Goal: Transaction & Acquisition: Purchase product/service

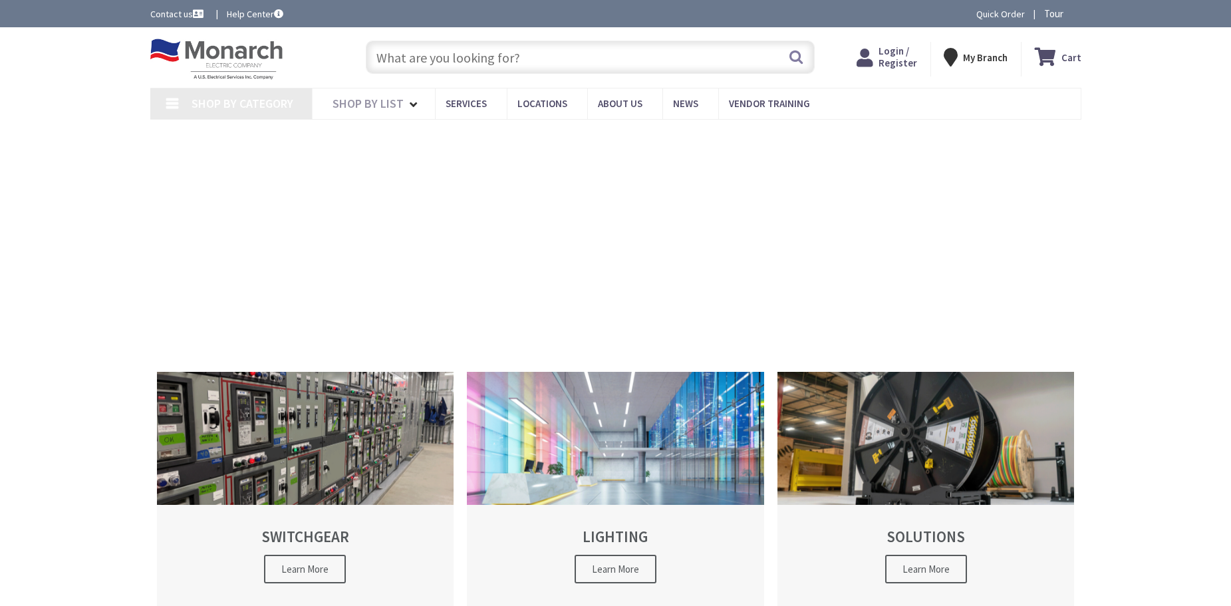
type input "Boston [GEOGRAPHIC_DATA], [GEOGRAPHIC_DATA]"
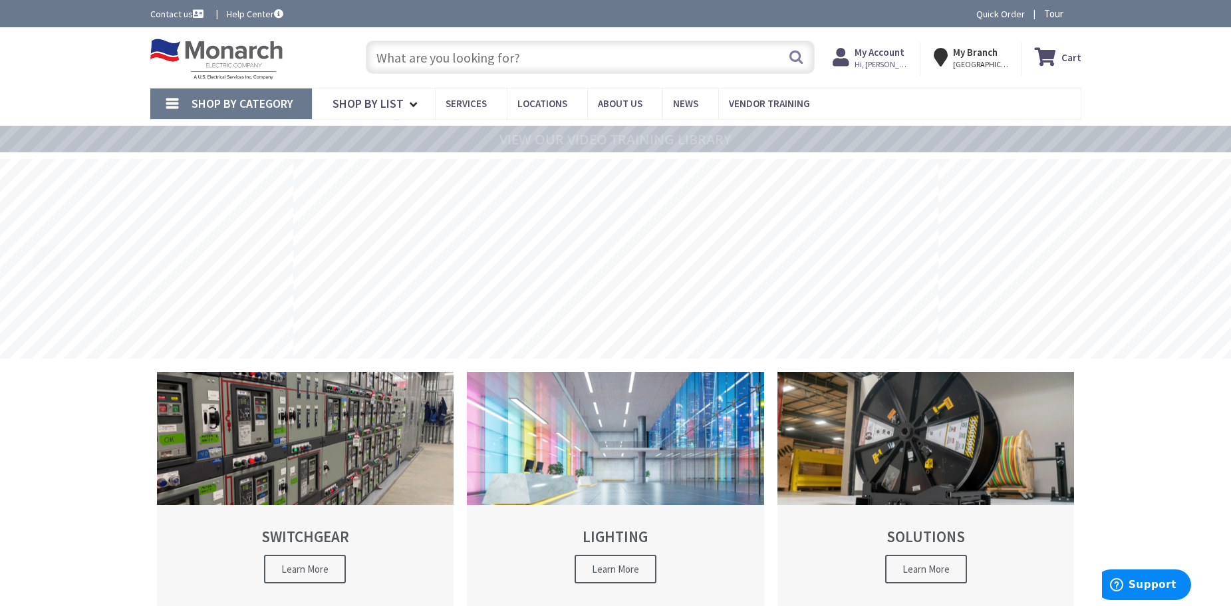
click at [453, 61] on input "text" at bounding box center [590, 57] width 449 height 33
click at [186, 107] on link "Shop By Category" at bounding box center [231, 103] width 162 height 31
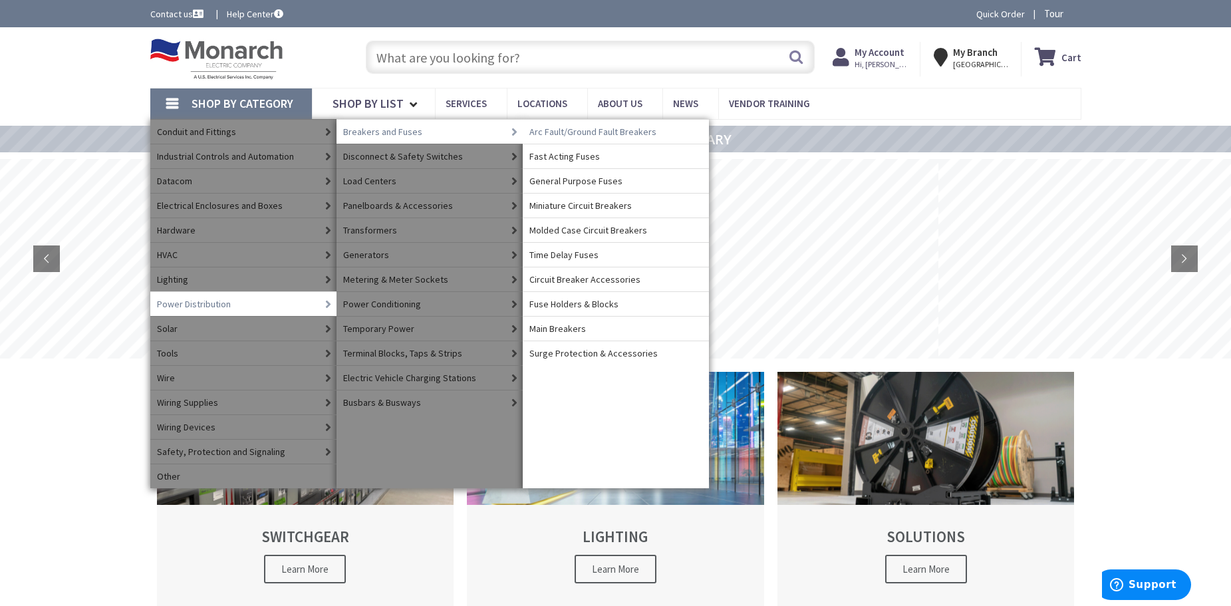
click at [546, 133] on span "Arc Fault/Ground Fault Breakers" at bounding box center [592, 131] width 127 height 13
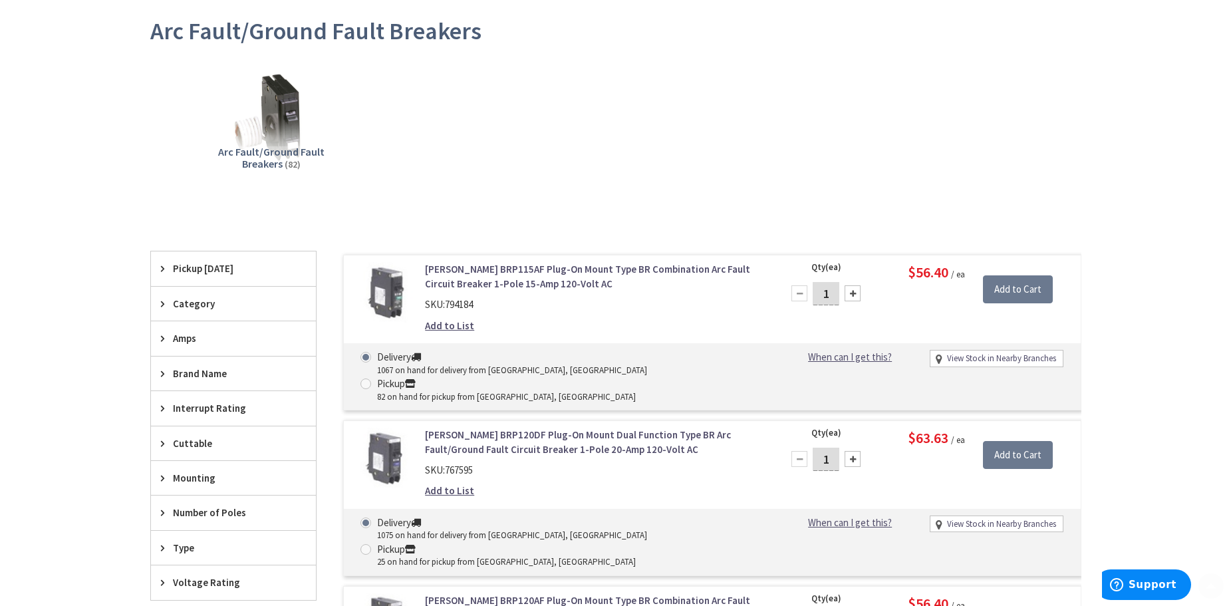
scroll to position [200, 0]
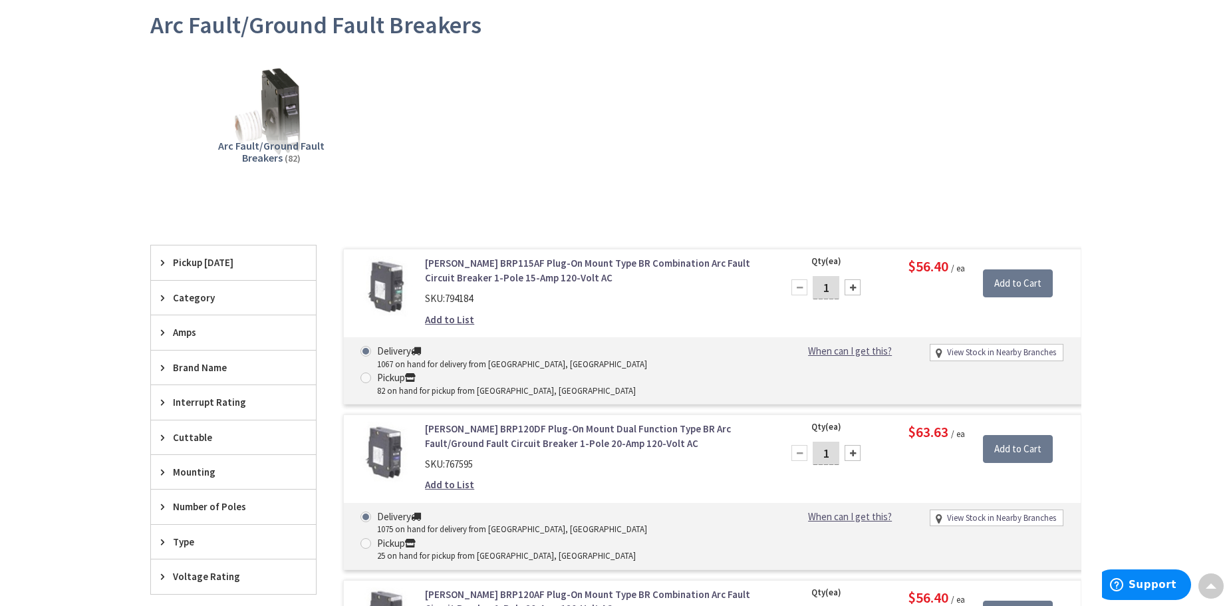
click at [186, 363] on span "Brand Name" at bounding box center [227, 367] width 108 height 14
click at [184, 416] on span "[PERSON_NAME]" at bounding box center [233, 416] width 165 height 23
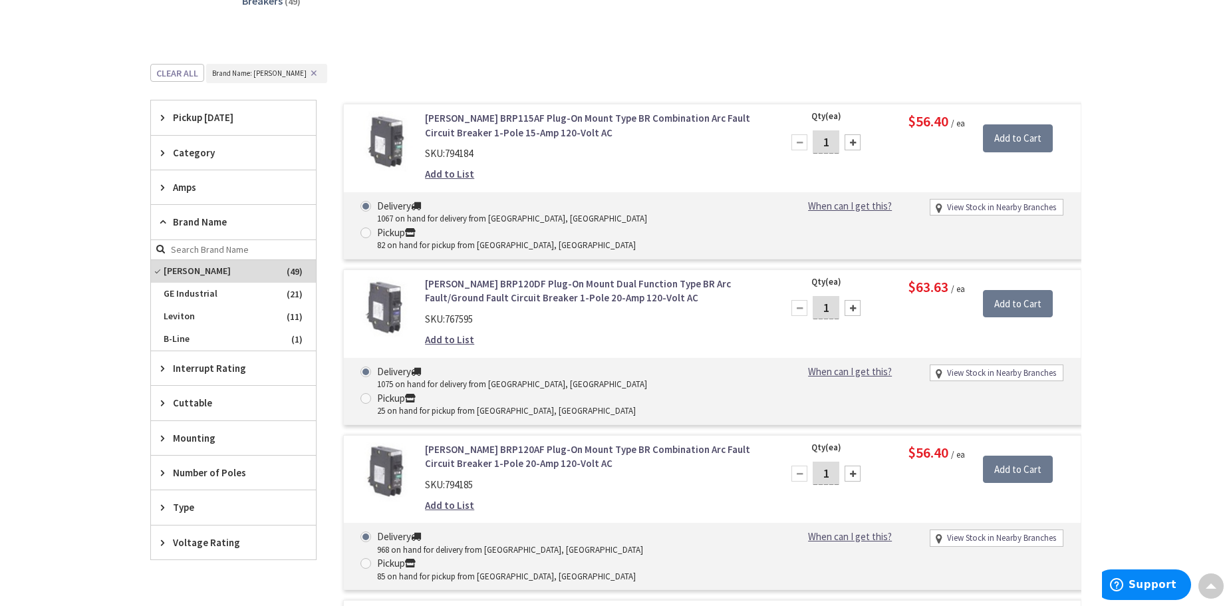
scroll to position [333, 0]
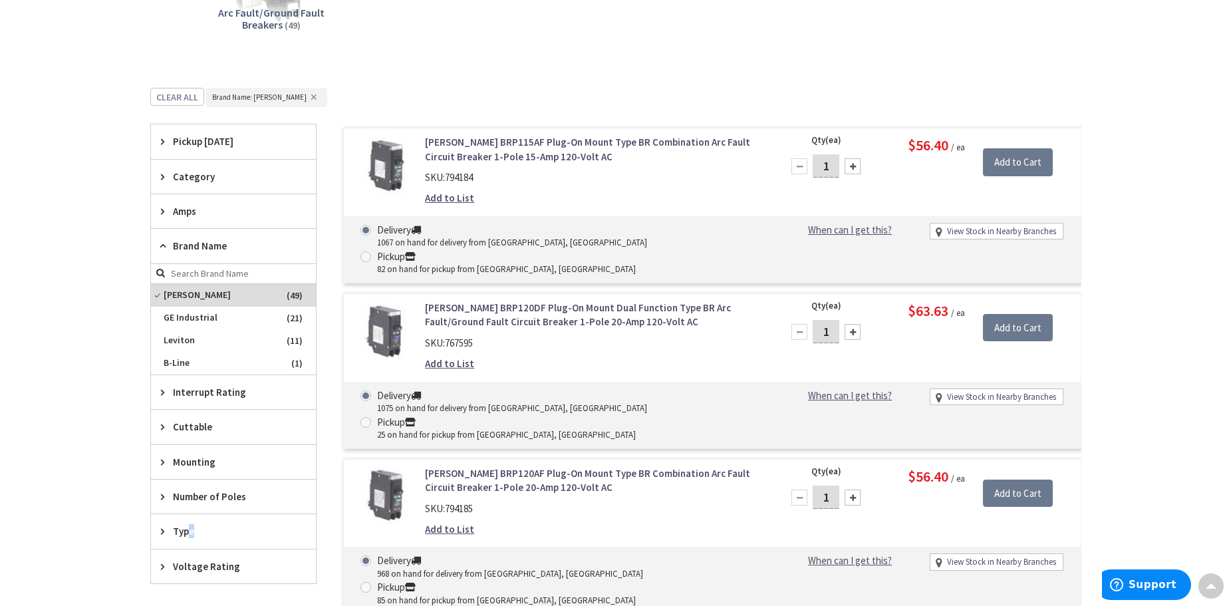
click at [192, 527] on span "Type" at bounding box center [227, 531] width 108 height 14
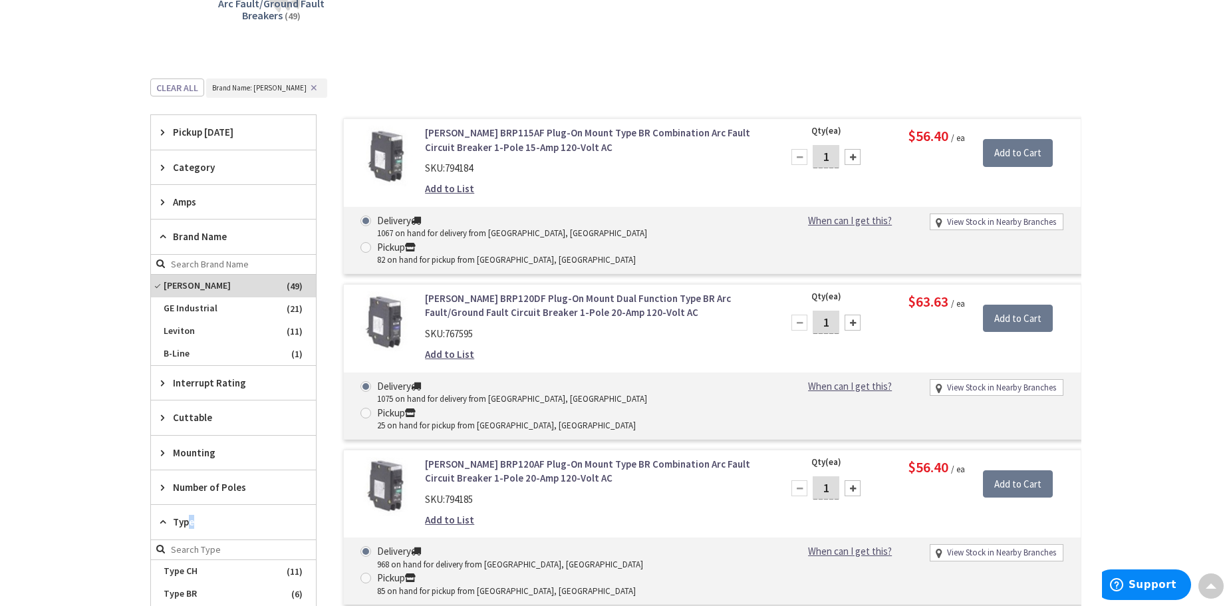
scroll to position [399, 0]
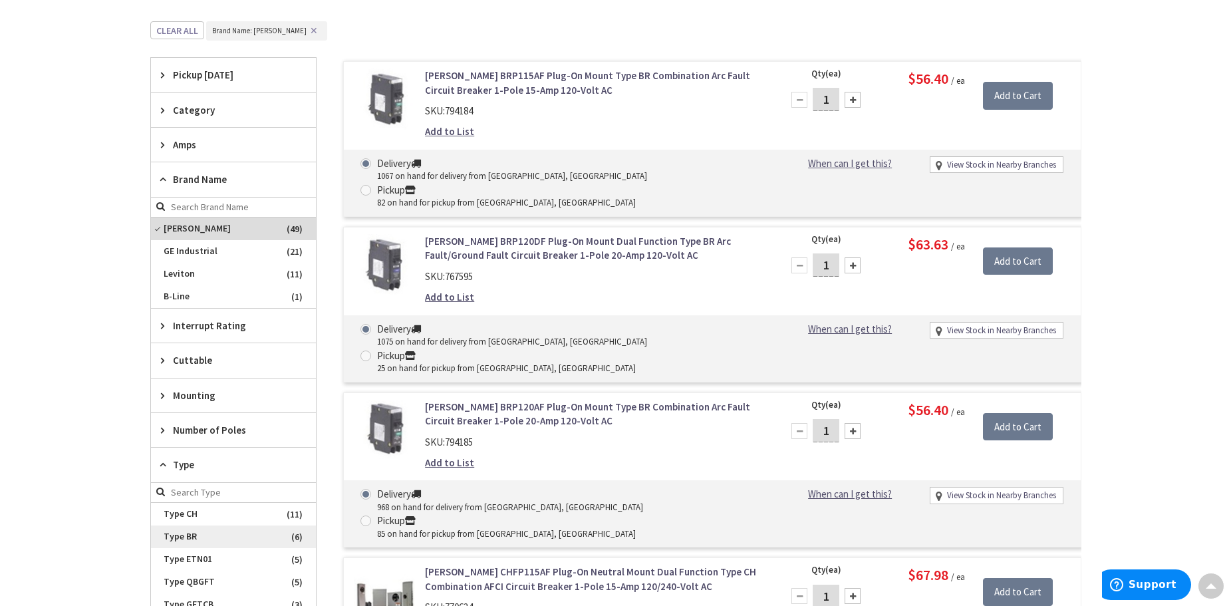
click at [213, 537] on span "Type BR" at bounding box center [233, 536] width 165 height 23
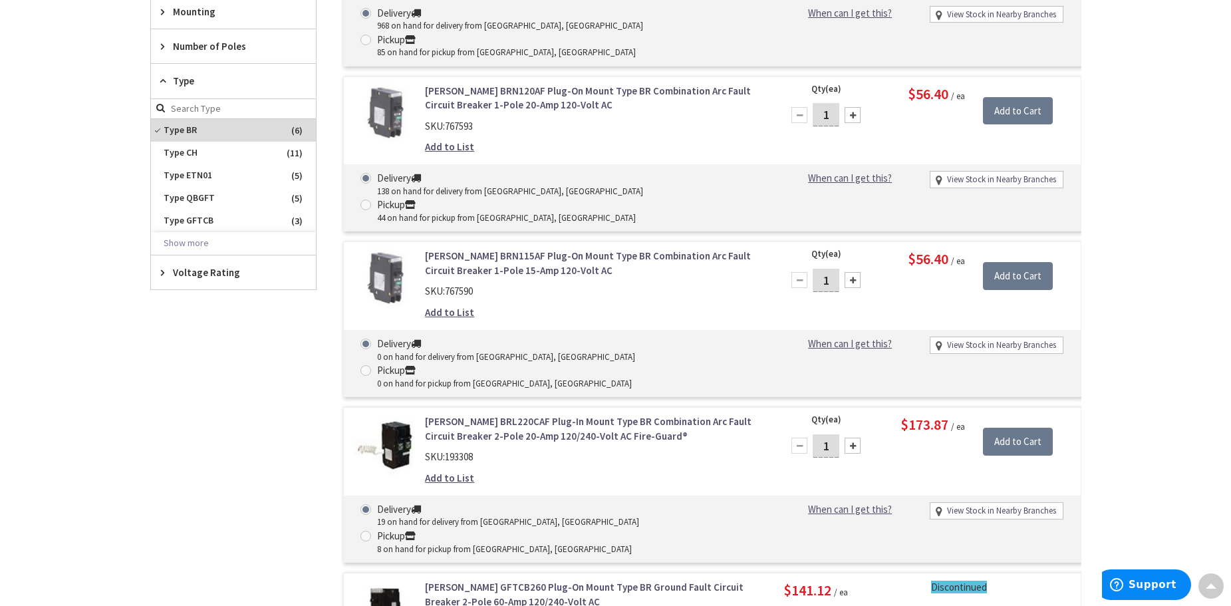
scroll to position [732, 0]
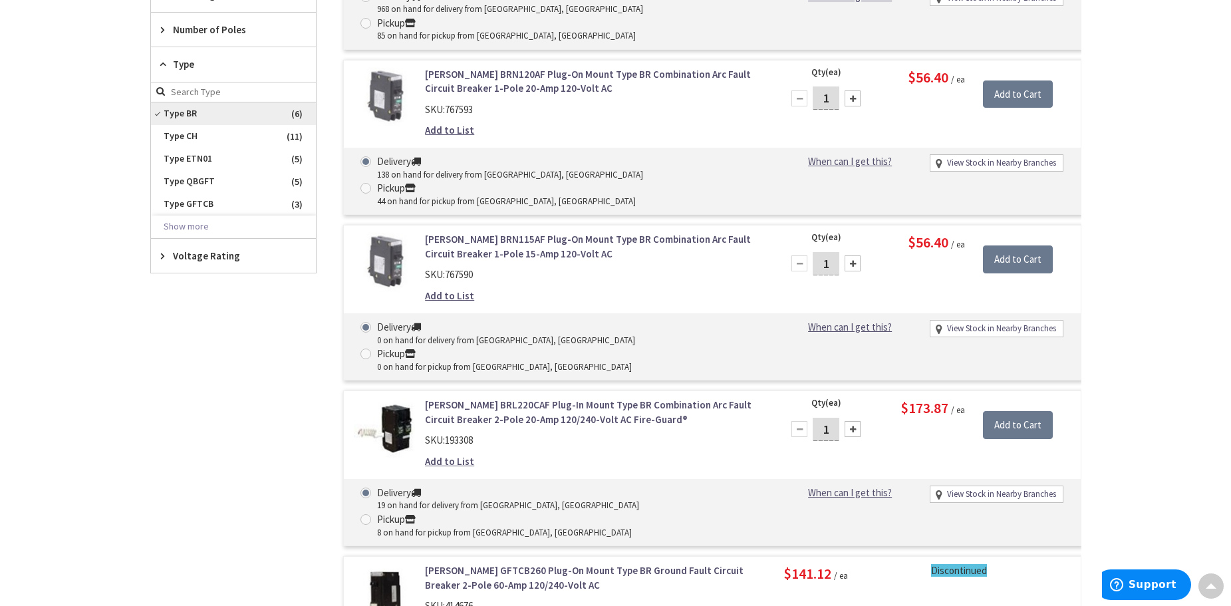
click at [156, 102] on span "Type BR" at bounding box center [233, 113] width 165 height 23
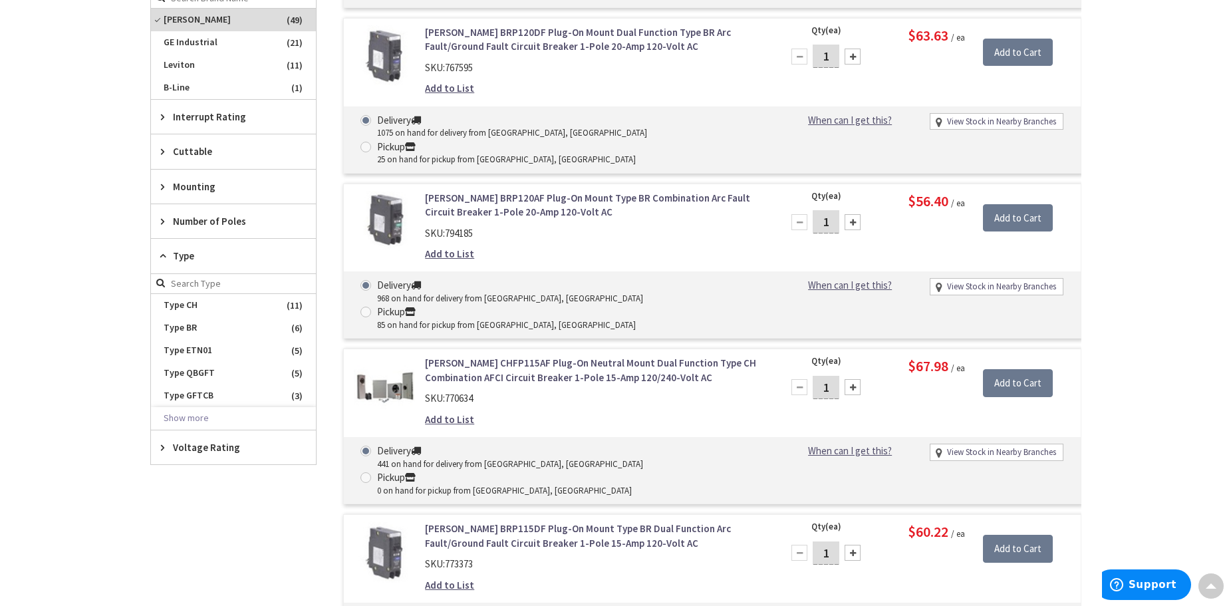
scroll to position [600, 0]
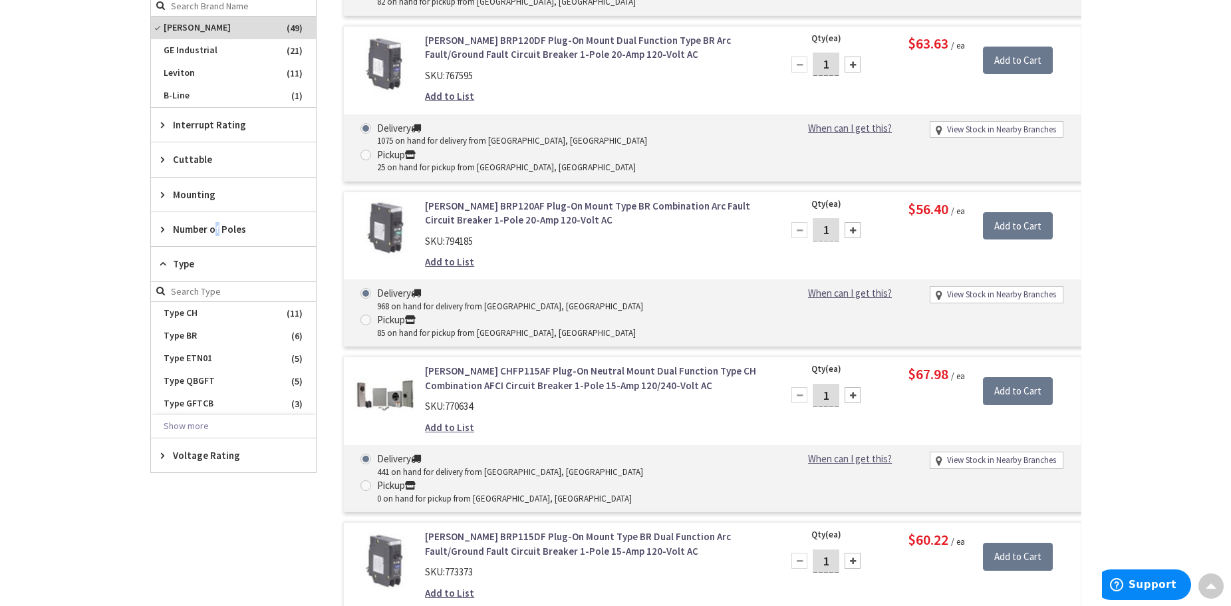
click at [218, 227] on span "Number of Poles" at bounding box center [227, 229] width 108 height 14
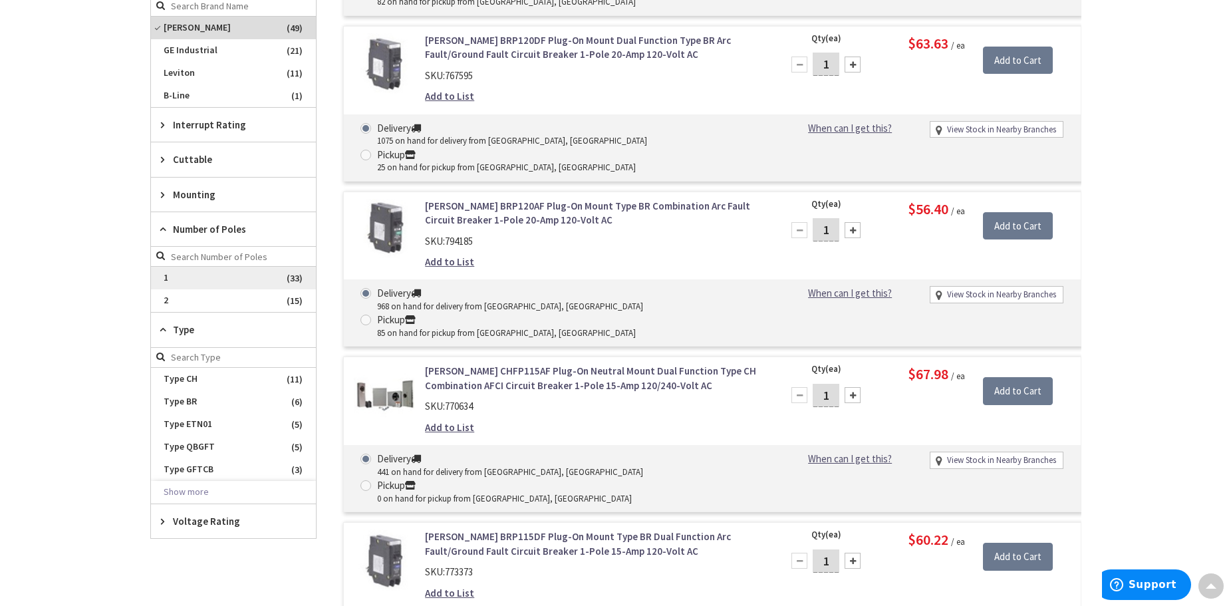
click at [217, 275] on span "1" at bounding box center [233, 278] width 165 height 23
click at [209, 195] on span "Mounting" at bounding box center [227, 195] width 108 height 14
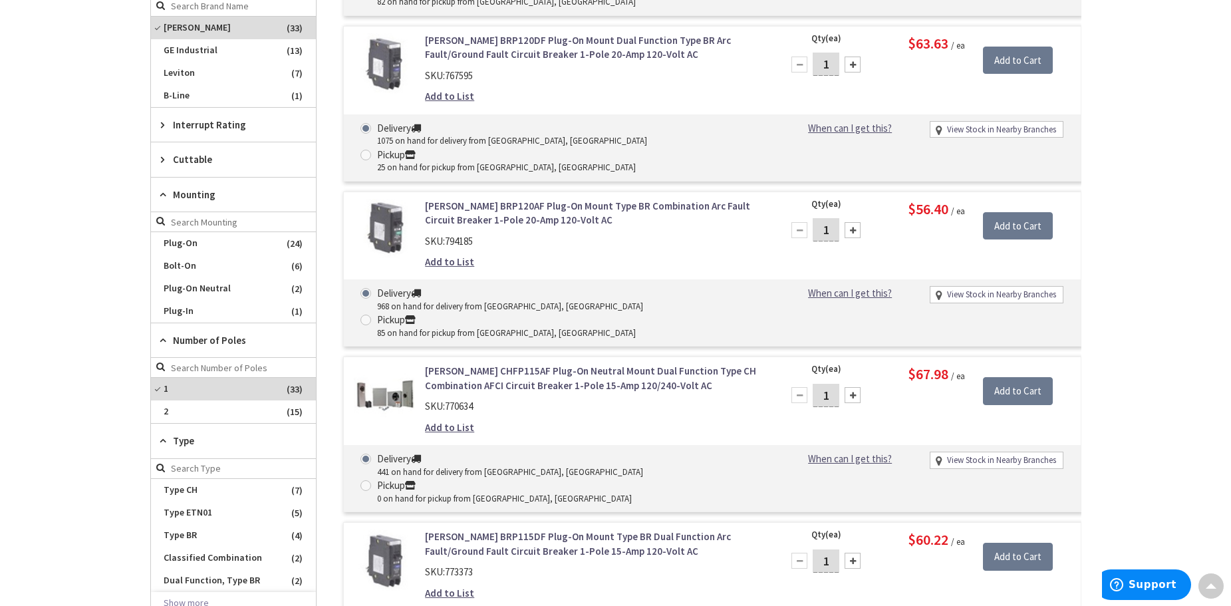
click at [621, 234] on div "SKU: 794185" at bounding box center [594, 241] width 339 height 14
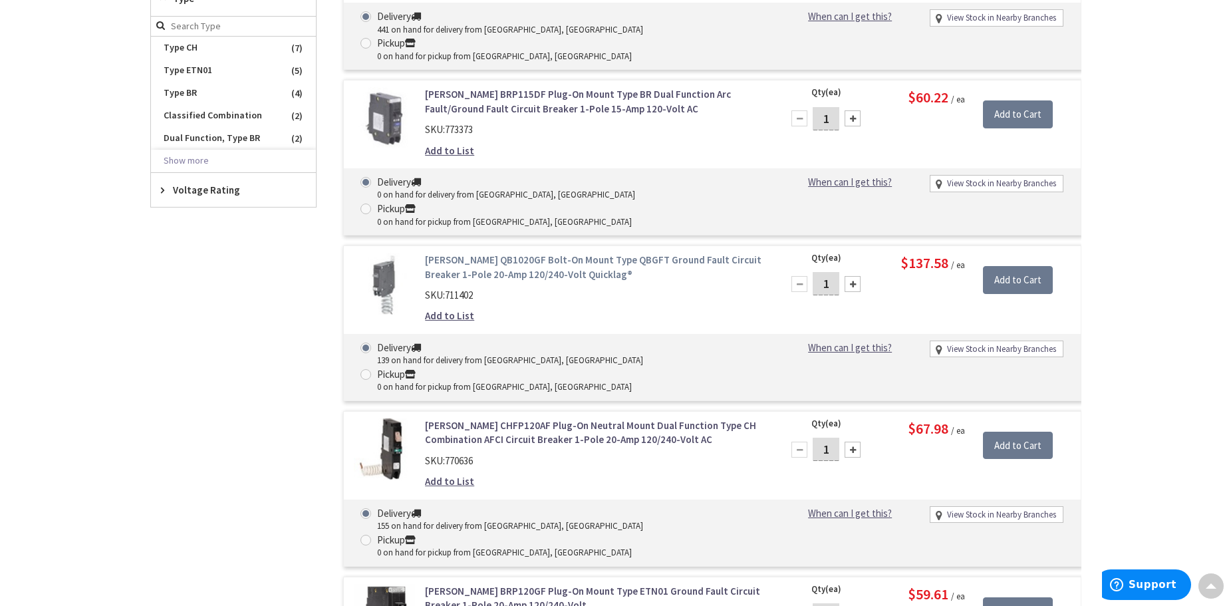
scroll to position [1065, 0]
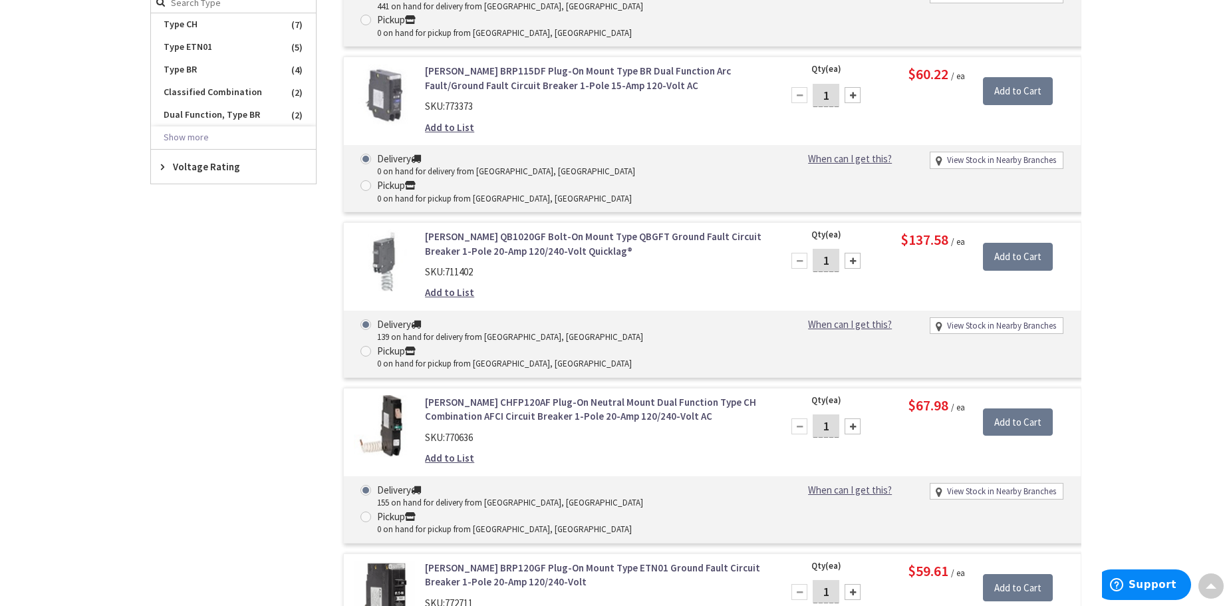
click at [476, 561] on link "Eaton BRP120GF Plug-On Mount Type ETN01 Ground Fault Circuit Breaker 1-Pole 20-…" at bounding box center [594, 575] width 339 height 29
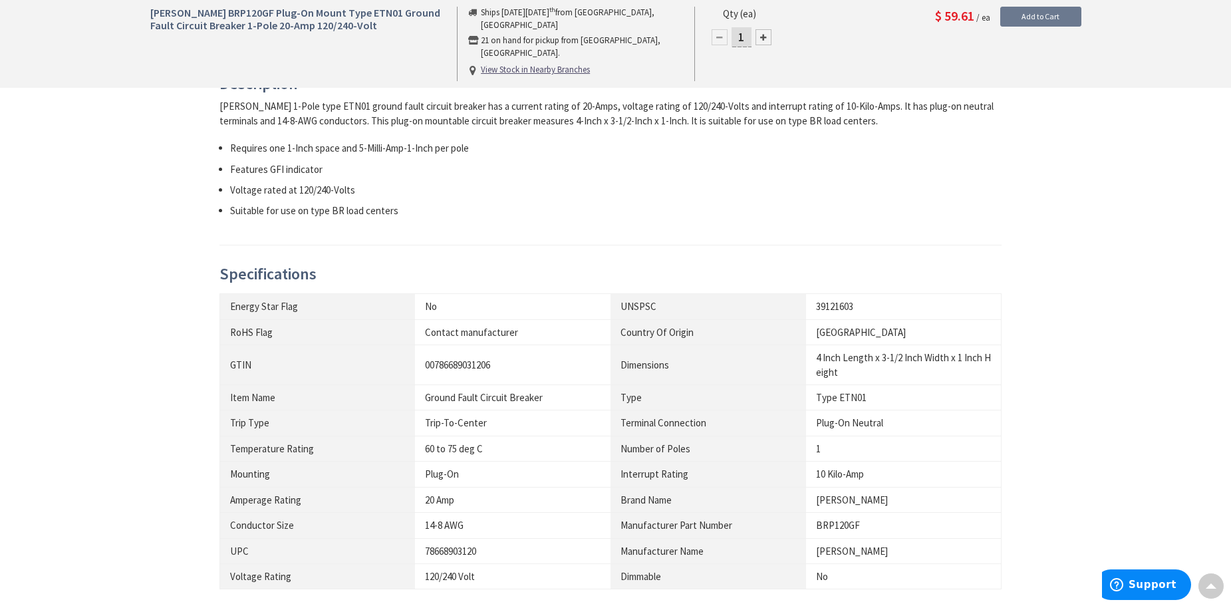
scroll to position [798, 0]
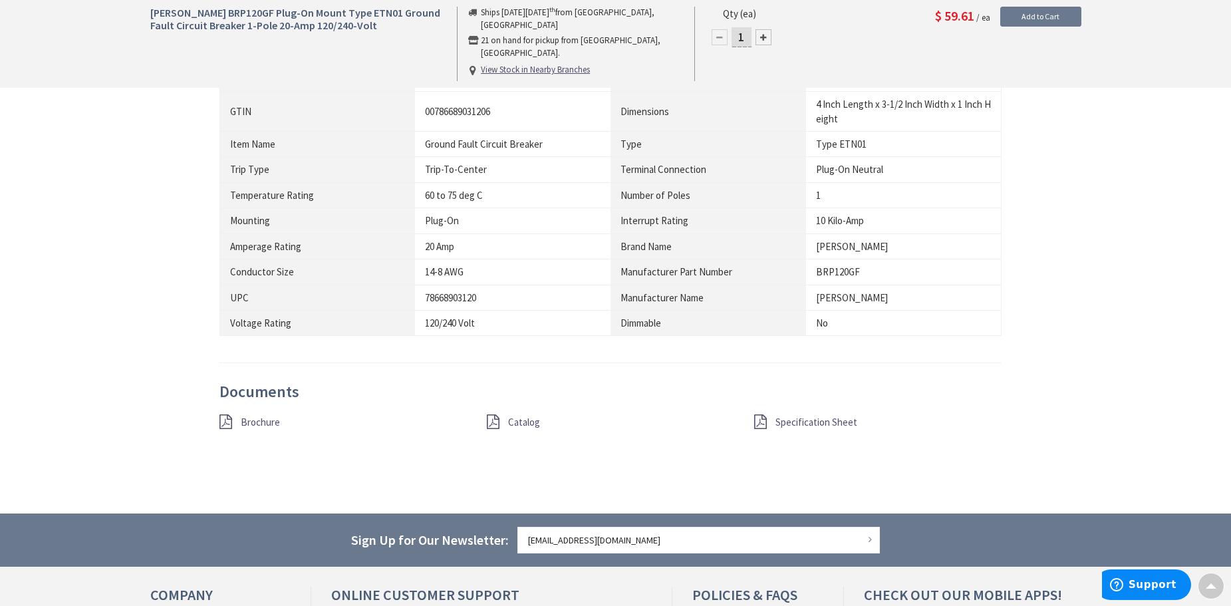
click at [521, 418] on span "Catalog" at bounding box center [524, 422] width 32 height 13
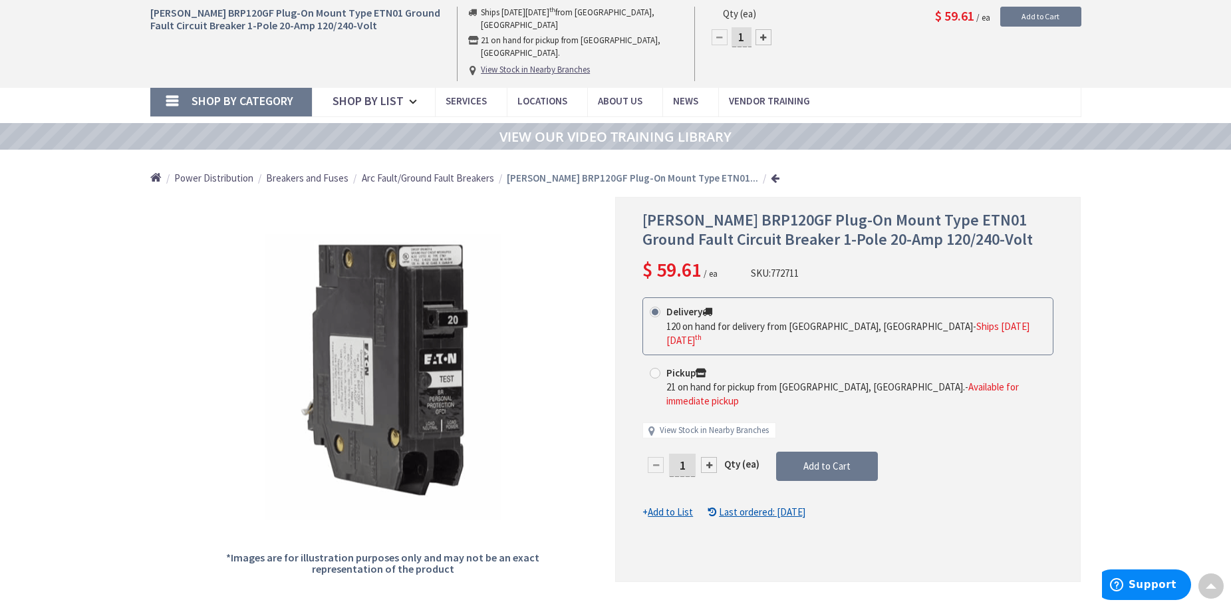
scroll to position [0, 0]
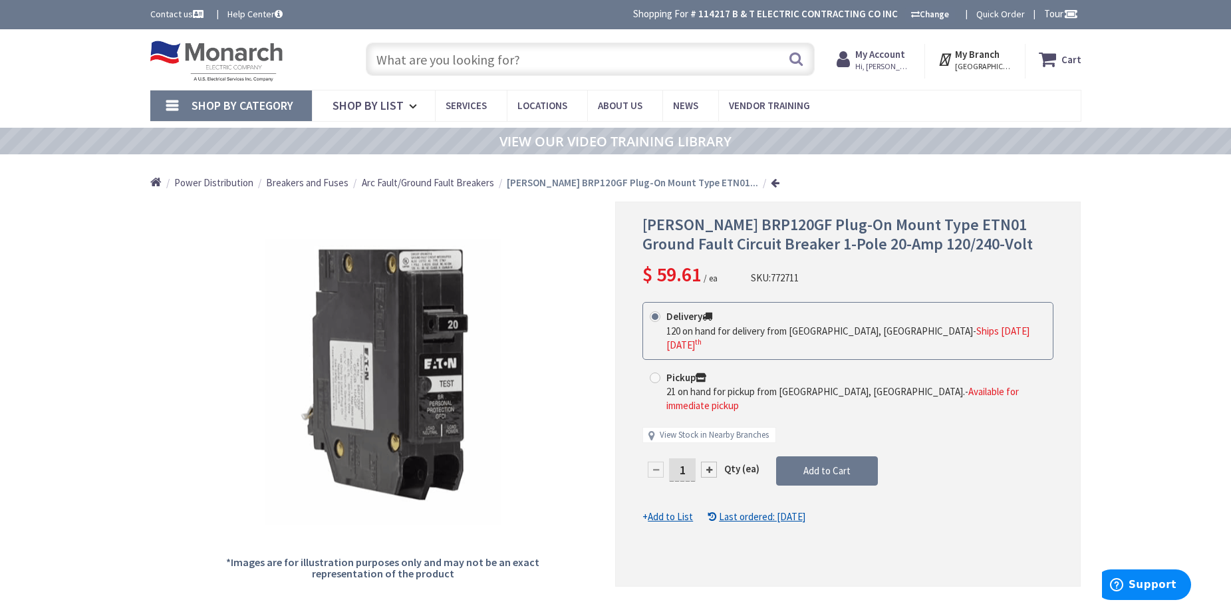
click at [555, 60] on input "text" at bounding box center [590, 59] width 449 height 33
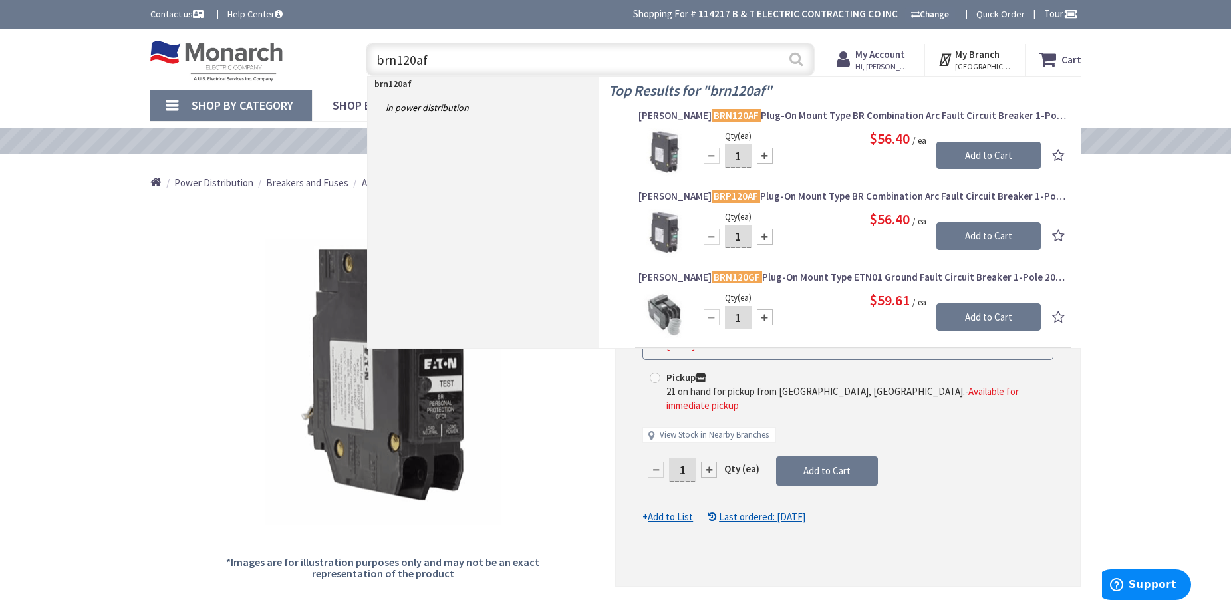
type input "brn120af"
click at [796, 54] on button "Search" at bounding box center [795, 59] width 17 height 30
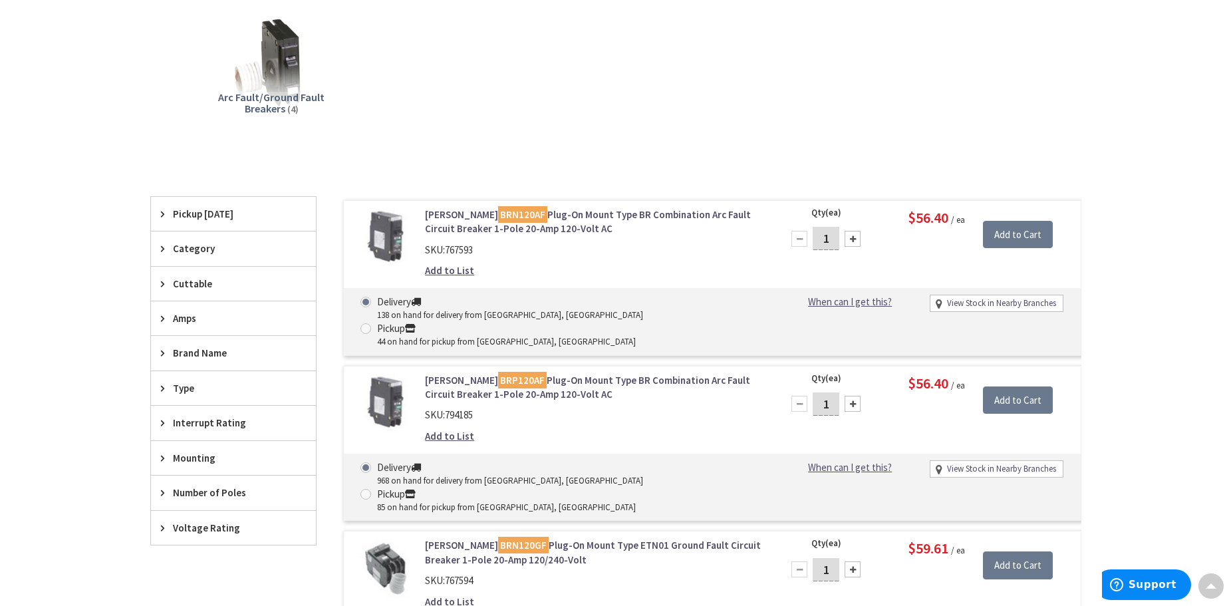
click at [371, 323] on span at bounding box center [365, 328] width 11 height 11
click at [372, 324] on input "Pickup 44 on hand for pickup from New Rochelle, NY" at bounding box center [368, 328] width 9 height 9
radio input "true"
drag, startPoint x: 834, startPoint y: 238, endPoint x: 795, endPoint y: 243, distance: 39.6
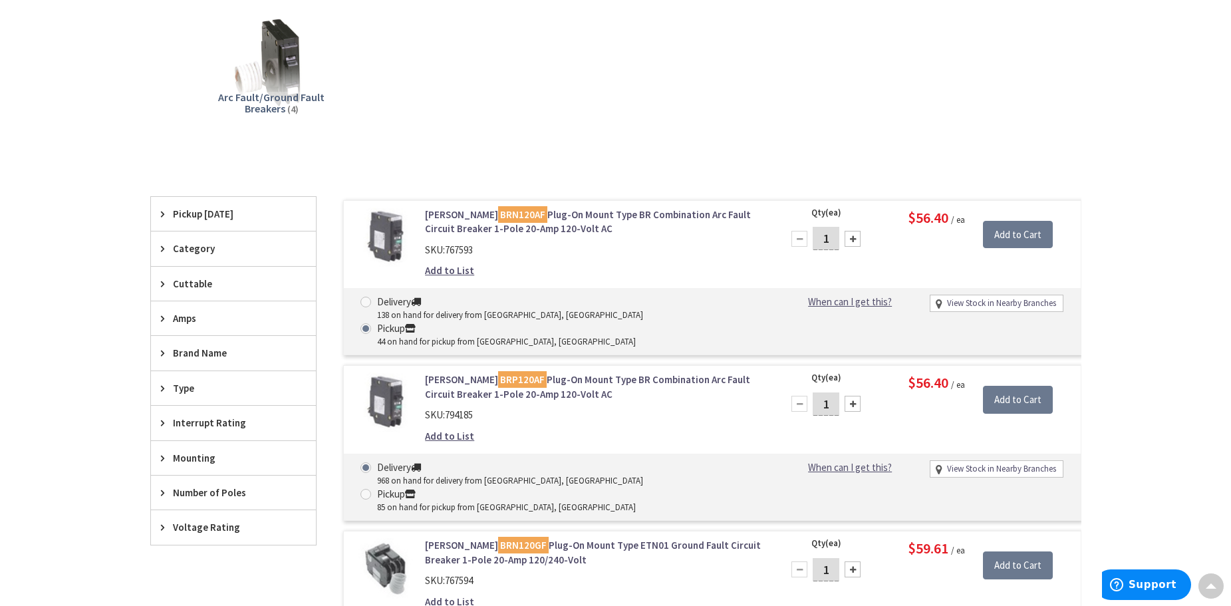
click at [795, 243] on div "1" at bounding box center [826, 238] width 80 height 27
type input "5"
click at [1017, 231] on input "Add to Cart" at bounding box center [1018, 235] width 70 height 28
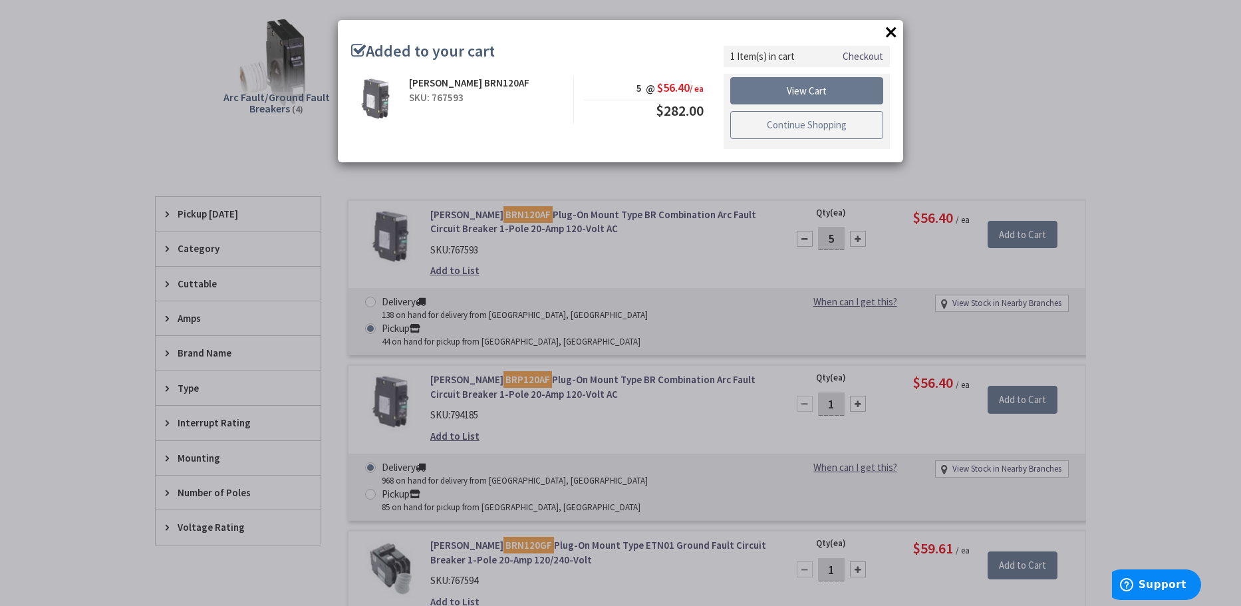
click at [796, 124] on link "Continue Shopping" at bounding box center [806, 125] width 153 height 28
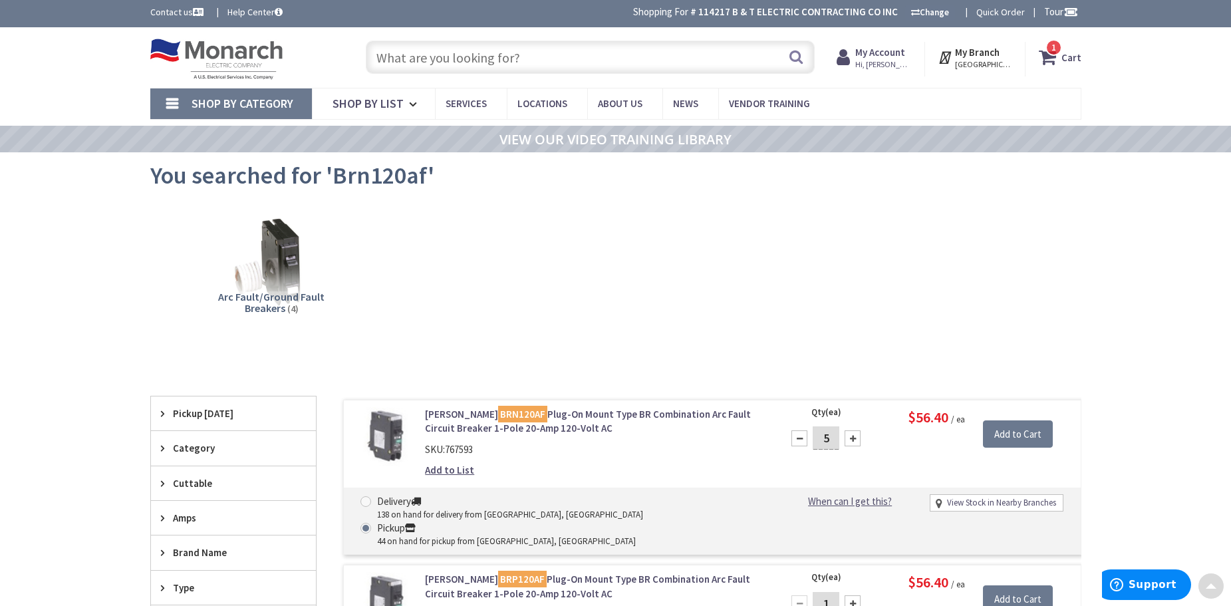
scroll to position [0, 0]
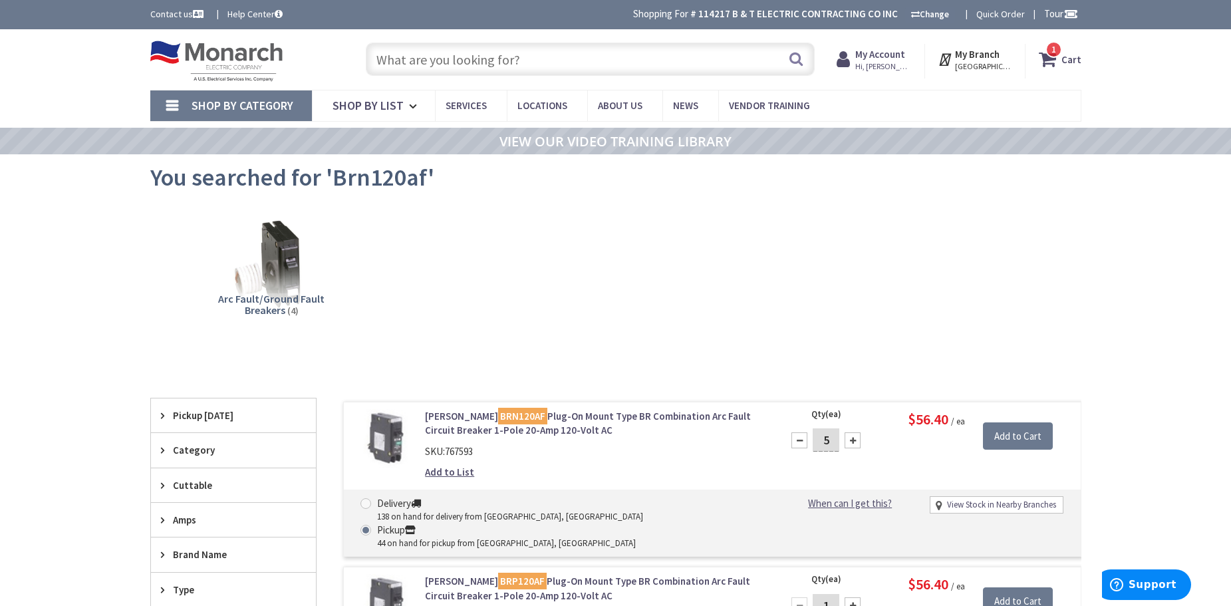
click at [419, 57] on input "text" at bounding box center [590, 59] width 449 height 33
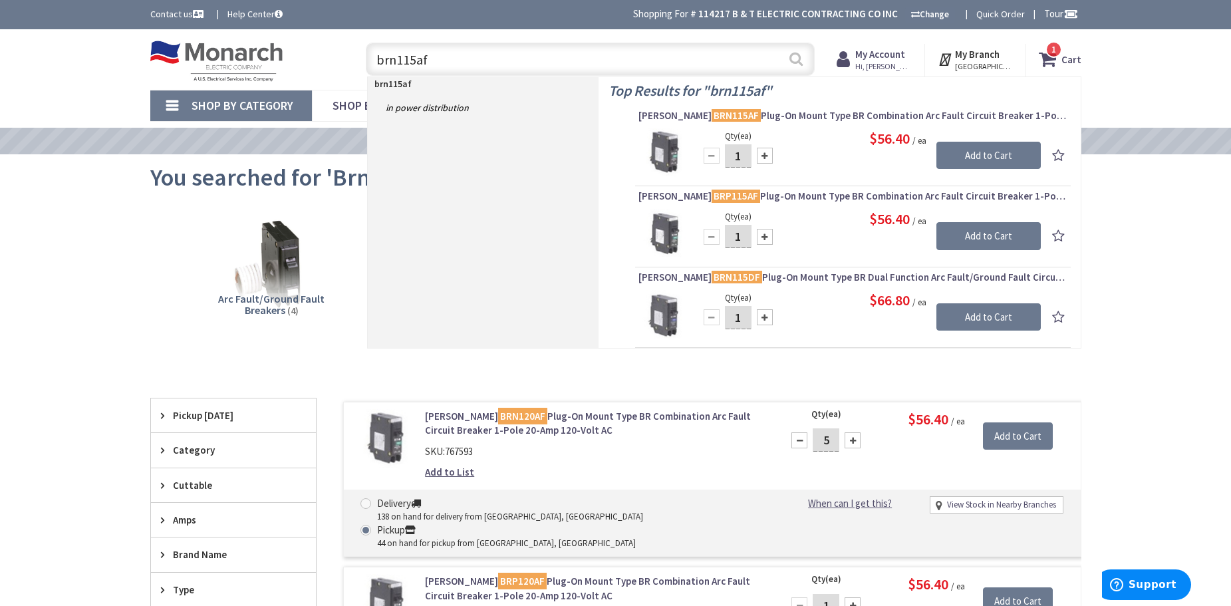
type input "brn115af"
click at [802, 63] on button "Search" at bounding box center [795, 59] width 17 height 30
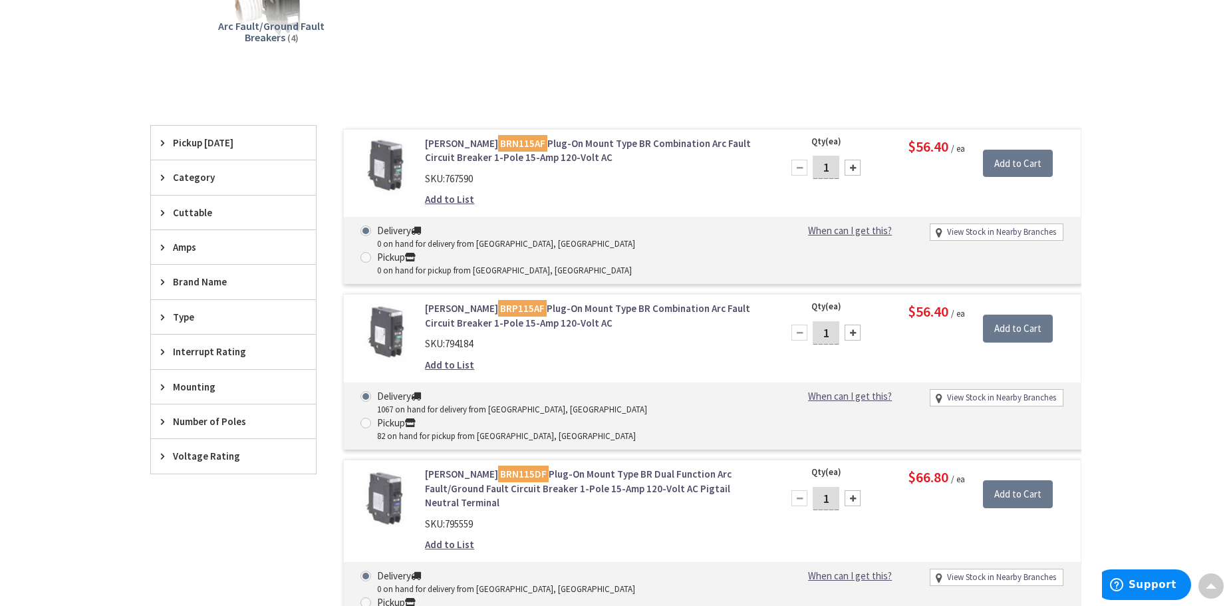
scroll to position [268, 0]
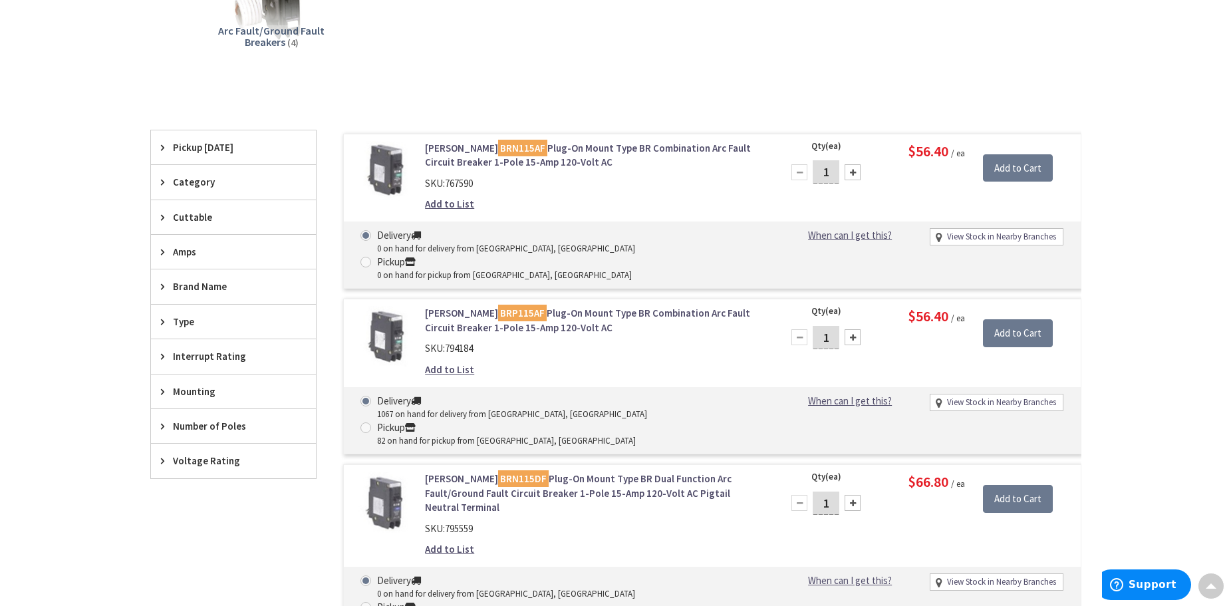
click at [371, 422] on span at bounding box center [365, 427] width 11 height 11
click at [372, 423] on input "Pickup 82 on hand for pickup from [GEOGRAPHIC_DATA], [GEOGRAPHIC_DATA]" at bounding box center [368, 427] width 9 height 9
radio input "true"
click at [1010, 319] on input "Add to Cart" at bounding box center [1018, 333] width 70 height 28
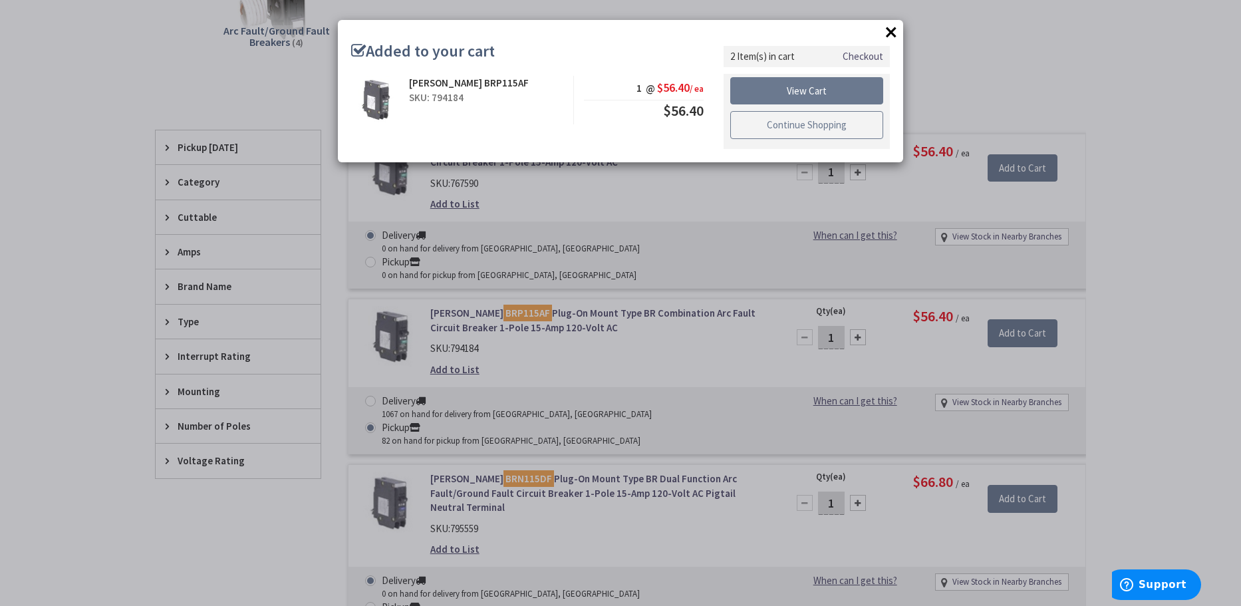
drag, startPoint x: 828, startPoint y: 121, endPoint x: 819, endPoint y: 124, distance: 9.3
click at [829, 121] on link "Continue Shopping" at bounding box center [806, 125] width 153 height 28
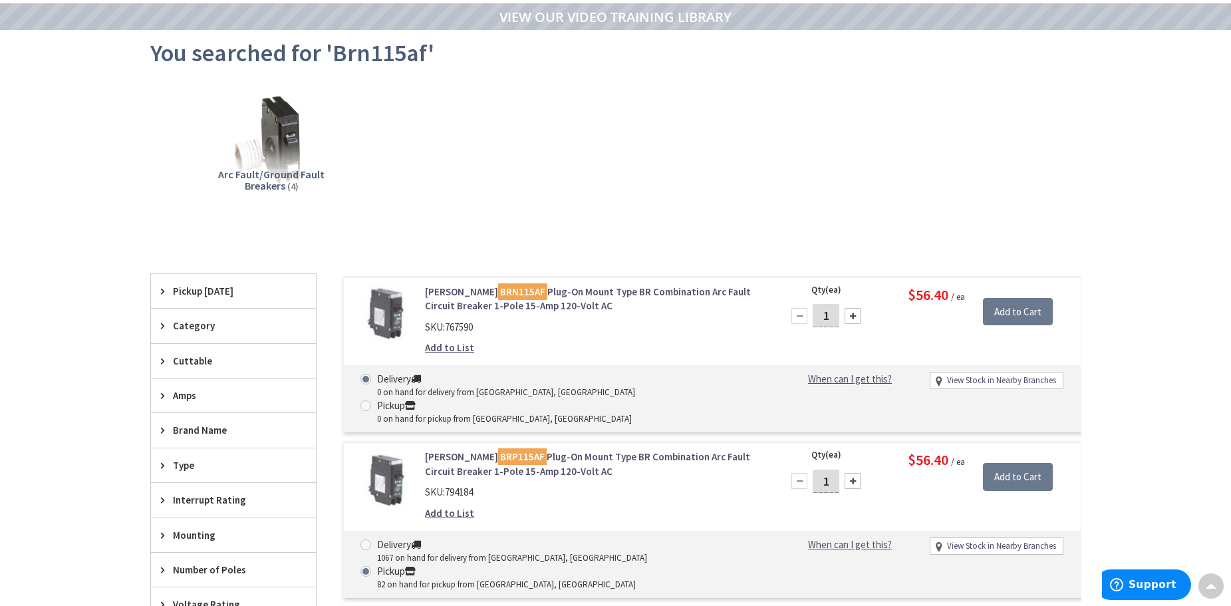
scroll to position [0, 0]
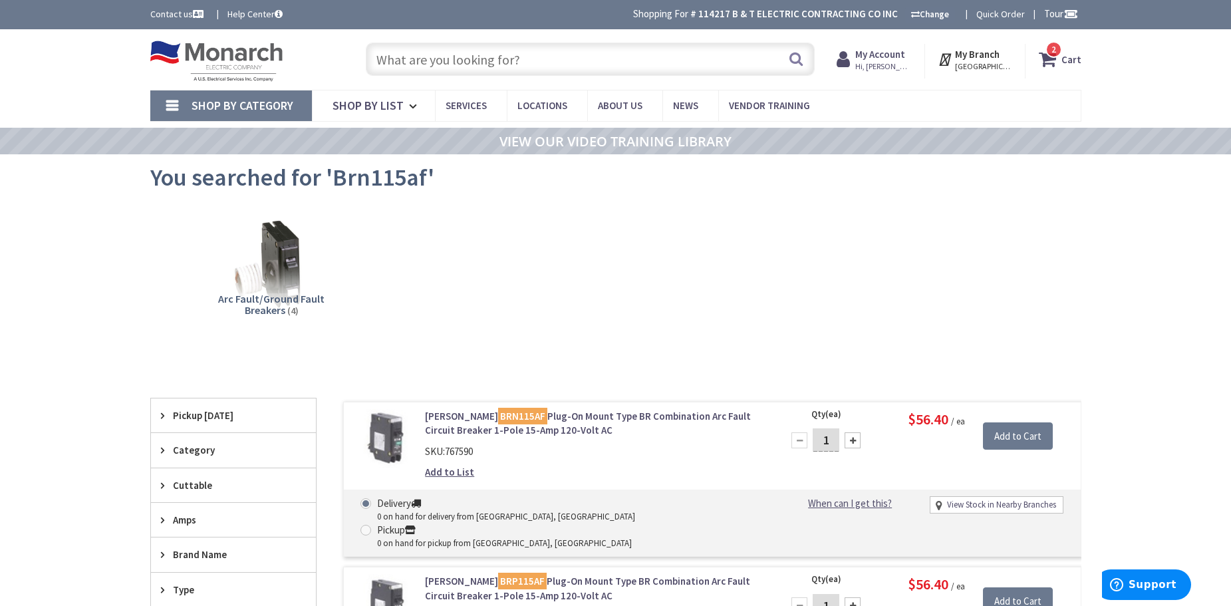
click at [653, 57] on input "text" at bounding box center [590, 59] width 449 height 33
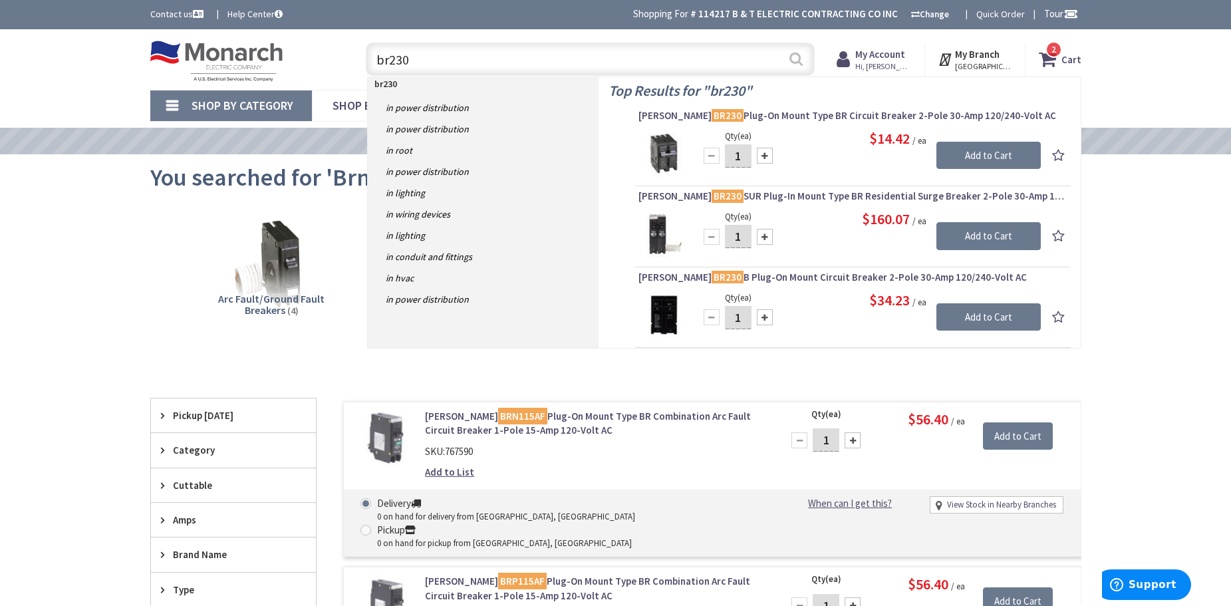
type input "br230"
click at [795, 59] on button "Search" at bounding box center [795, 59] width 17 height 30
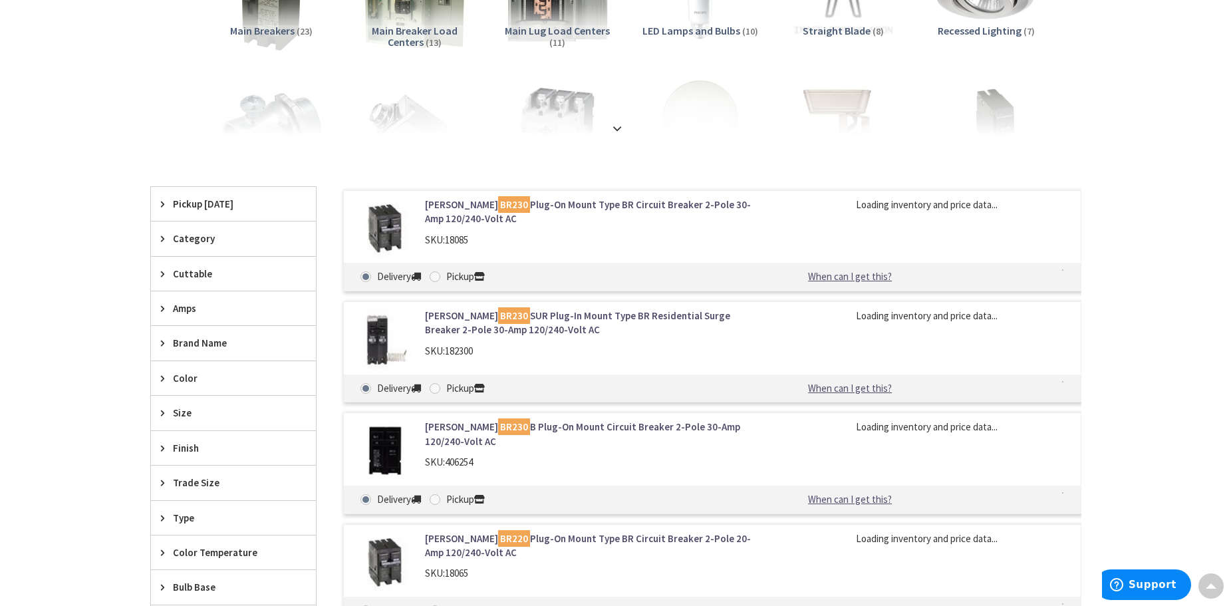
scroll to position [268, 0]
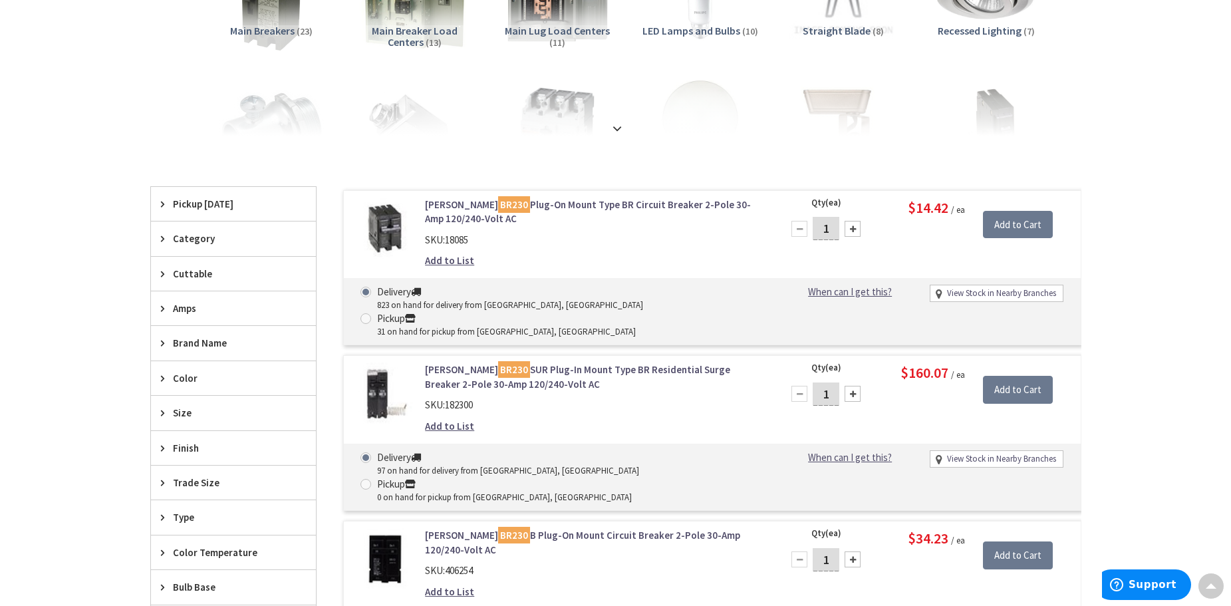
click at [371, 313] on span at bounding box center [365, 318] width 11 height 11
click at [372, 314] on input "Pickup 31 on hand for pickup from [GEOGRAPHIC_DATA], [GEOGRAPHIC_DATA]" at bounding box center [368, 318] width 9 height 9
radio input "true"
click at [1046, 225] on input "Add to Cart" at bounding box center [1018, 225] width 70 height 28
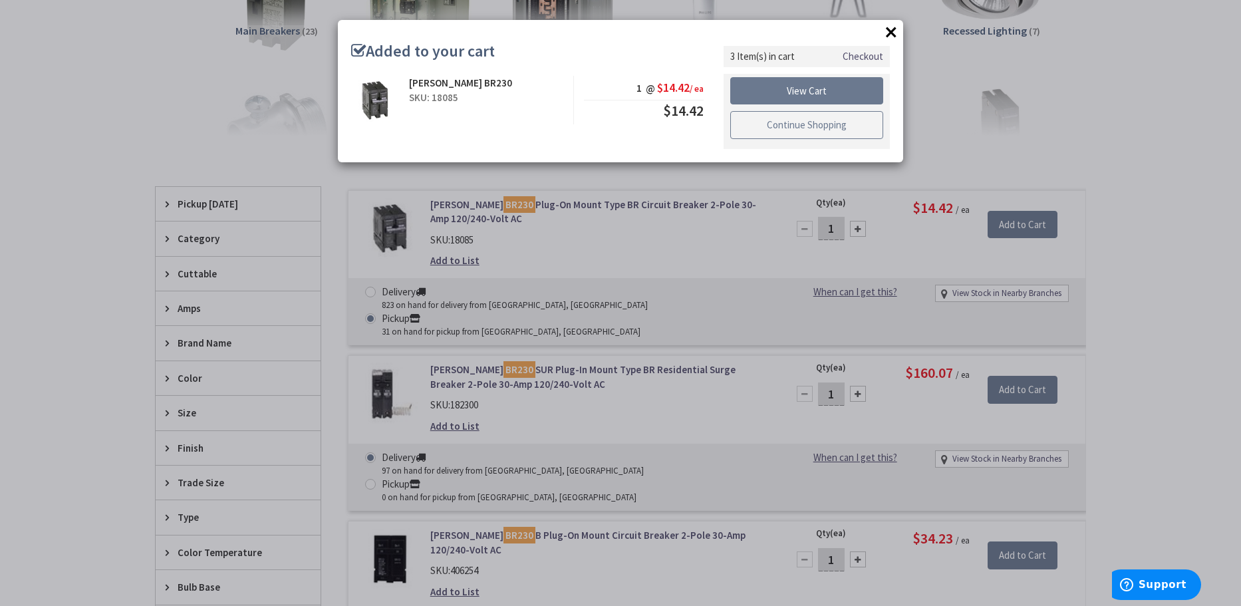
click at [818, 124] on link "Continue Shopping" at bounding box center [806, 125] width 153 height 28
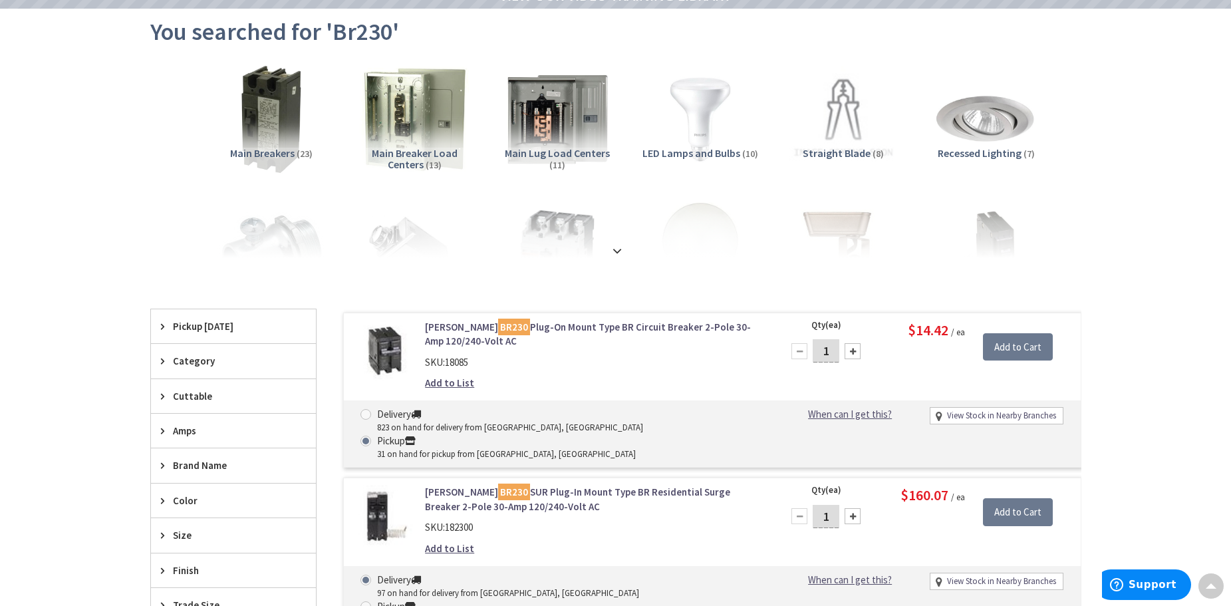
scroll to position [0, 0]
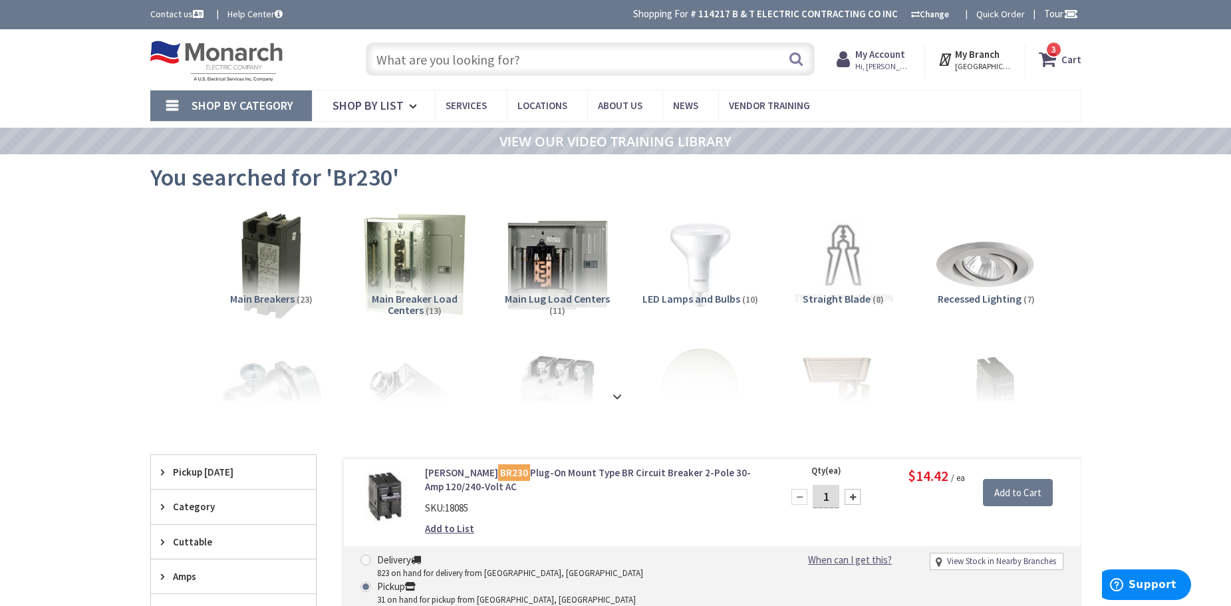
click at [454, 62] on input "text" at bounding box center [590, 59] width 449 height 33
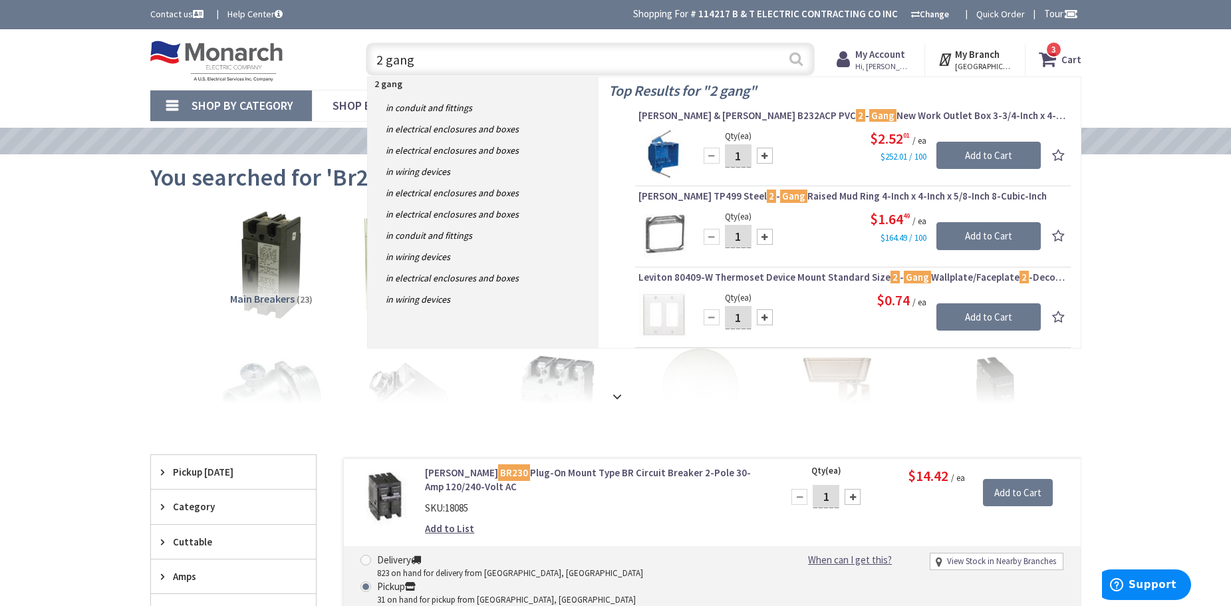
type input "2 gang"
click at [803, 56] on button "Search" at bounding box center [795, 59] width 17 height 30
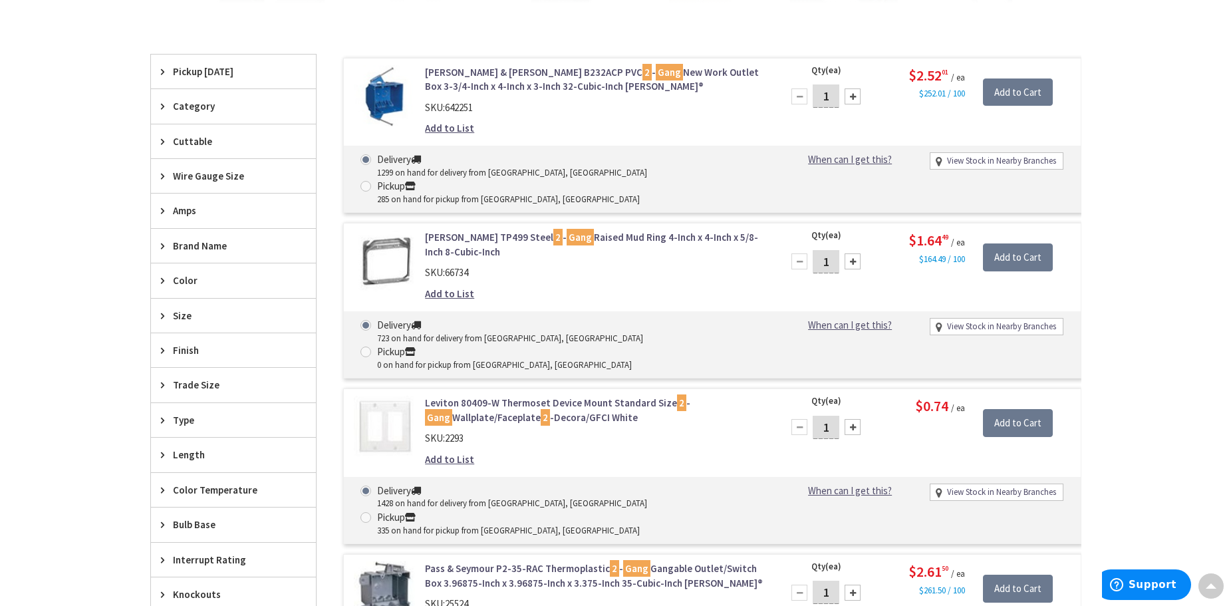
scroll to position [401, 0]
click at [371, 511] on span at bounding box center [365, 516] width 11 height 11
click at [372, 512] on input "Pickup 335 on hand for pickup from New Rochelle, NY" at bounding box center [368, 516] width 9 height 9
radio input "true"
drag, startPoint x: 827, startPoint y: 374, endPoint x: 813, endPoint y: 374, distance: 14.6
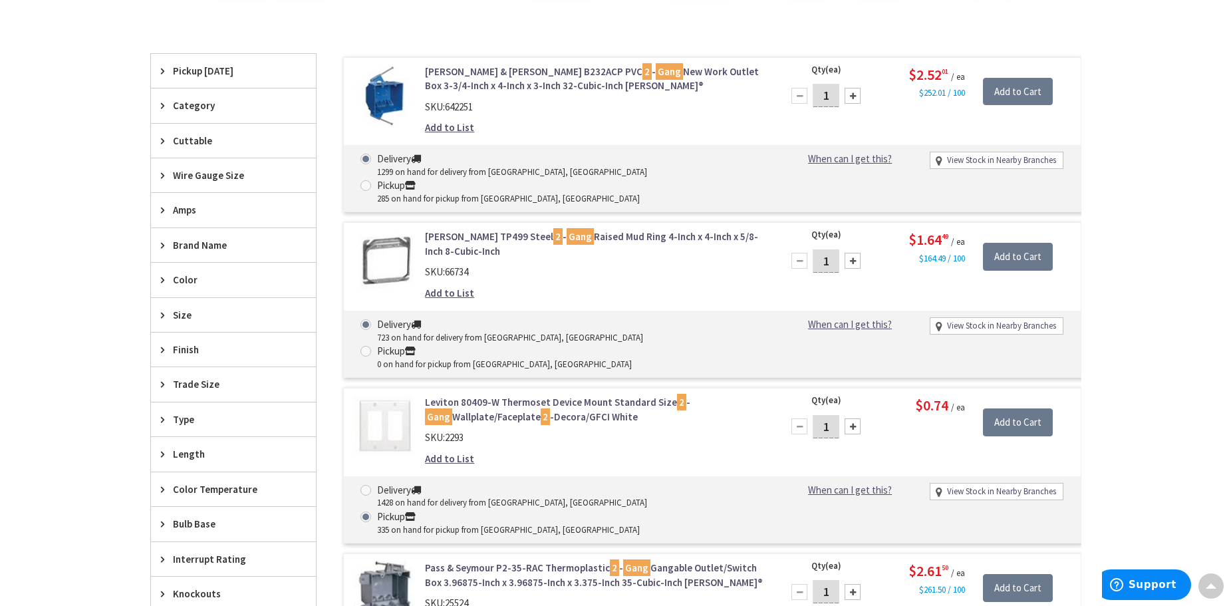
click at [814, 415] on input "1" at bounding box center [826, 426] width 27 height 23
type input "5"
click at [1028, 408] on input "Add to Cart" at bounding box center [1018, 422] width 70 height 28
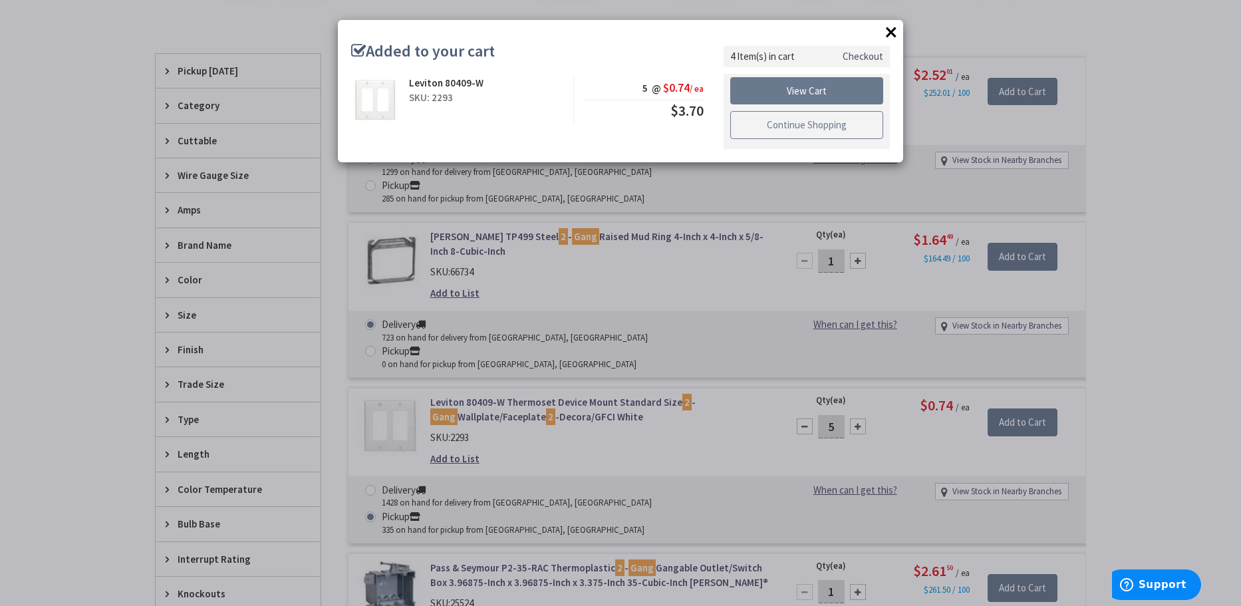
click at [792, 122] on link "Continue Shopping" at bounding box center [806, 125] width 153 height 28
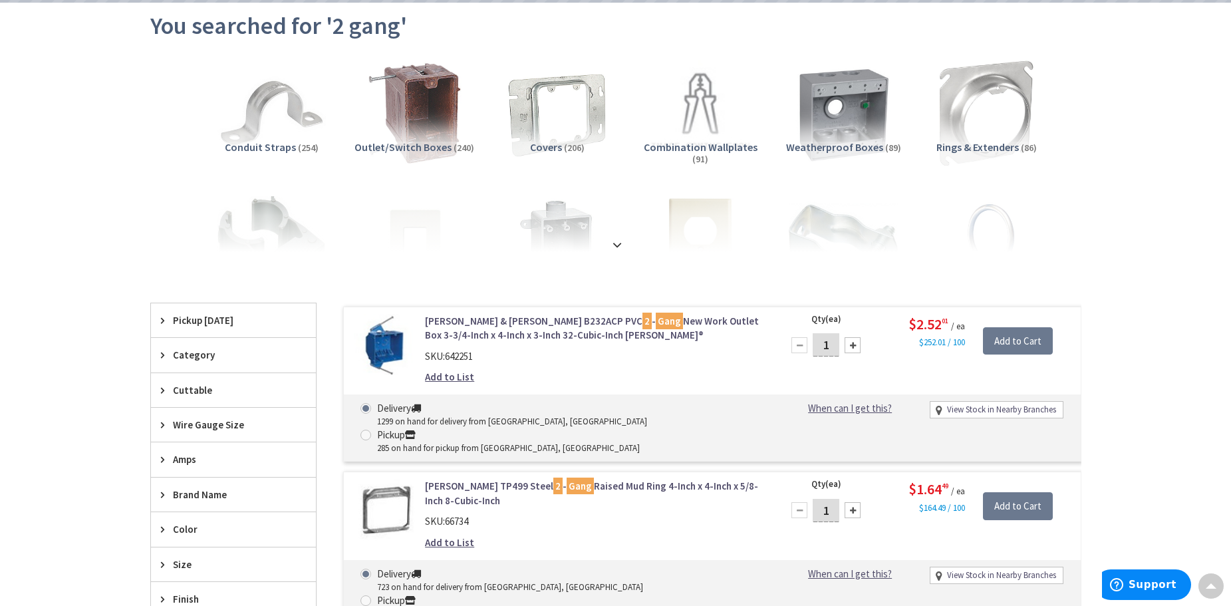
scroll to position [0, 0]
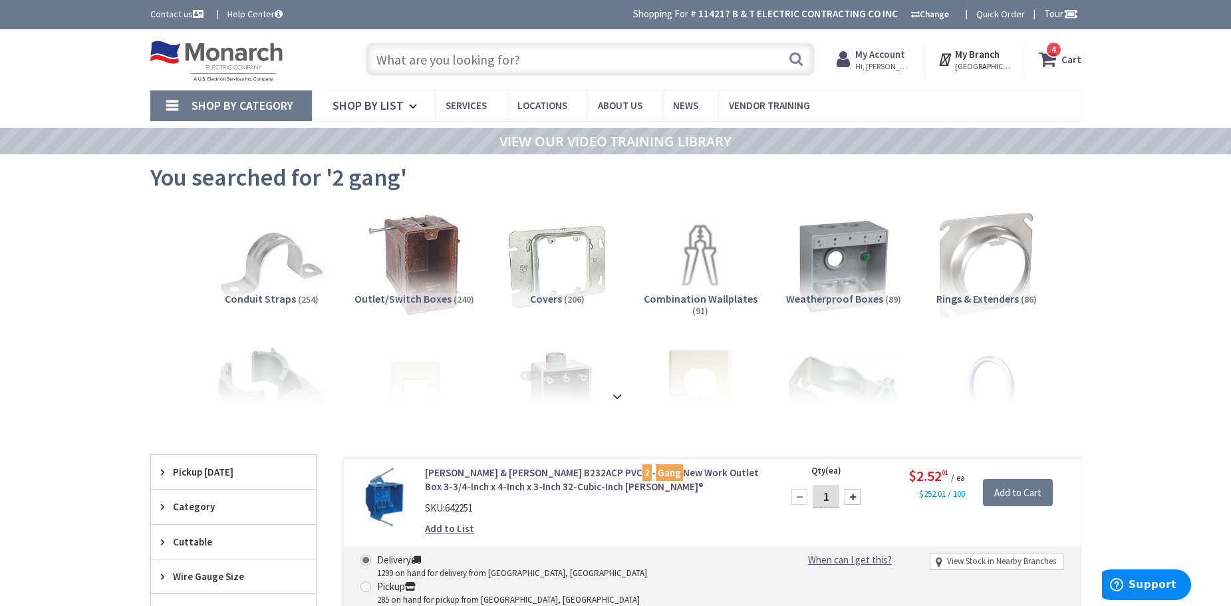
click at [166, 101] on link "Shop By Category" at bounding box center [231, 105] width 162 height 31
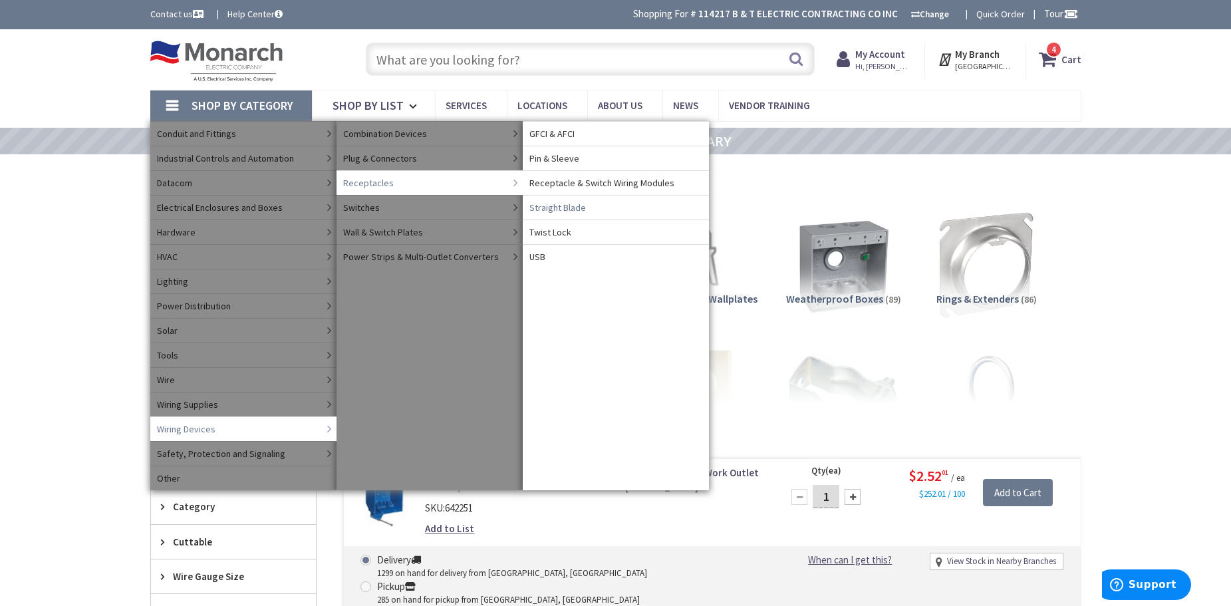
click at [546, 204] on span "Straight Blade" at bounding box center [557, 207] width 57 height 13
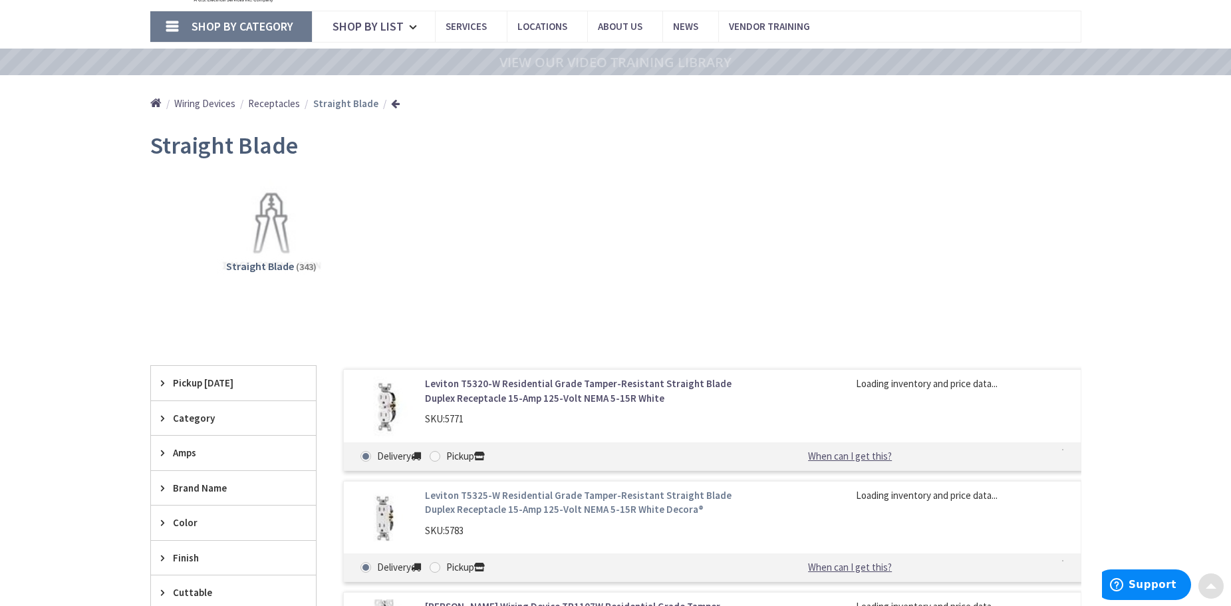
scroll to position [266, 0]
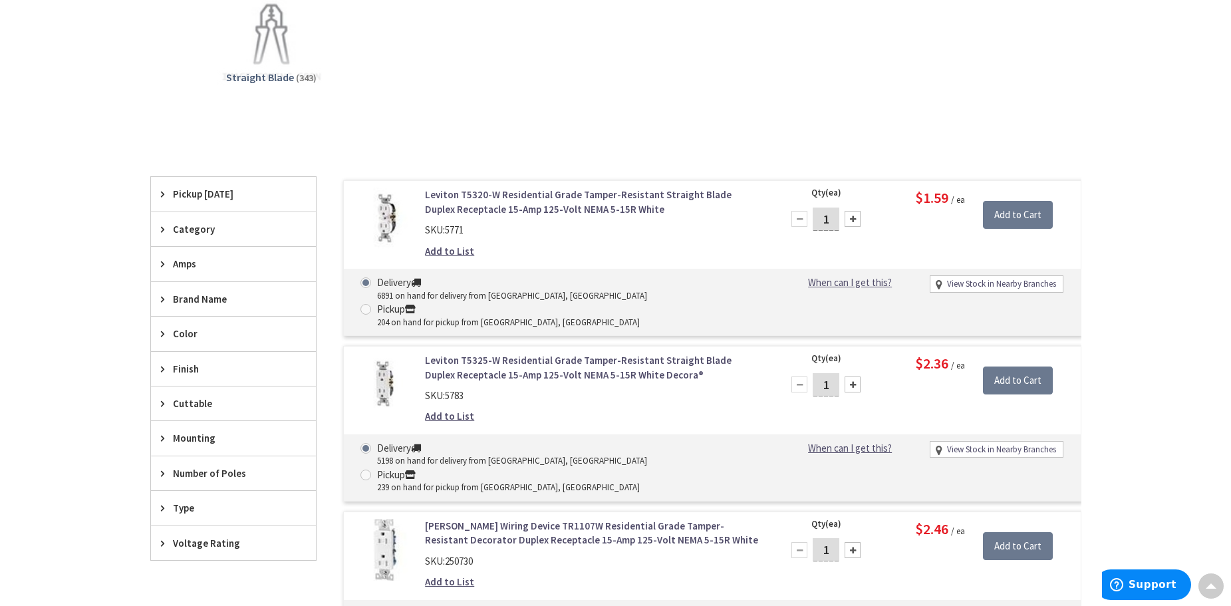
click at [371, 470] on span at bounding box center [365, 475] width 11 height 11
click at [372, 470] on input "Pickup 239 on hand for pickup from [GEOGRAPHIC_DATA], [GEOGRAPHIC_DATA]" at bounding box center [368, 474] width 9 height 9
radio input "true"
click at [833, 373] on input "1" at bounding box center [826, 384] width 27 height 23
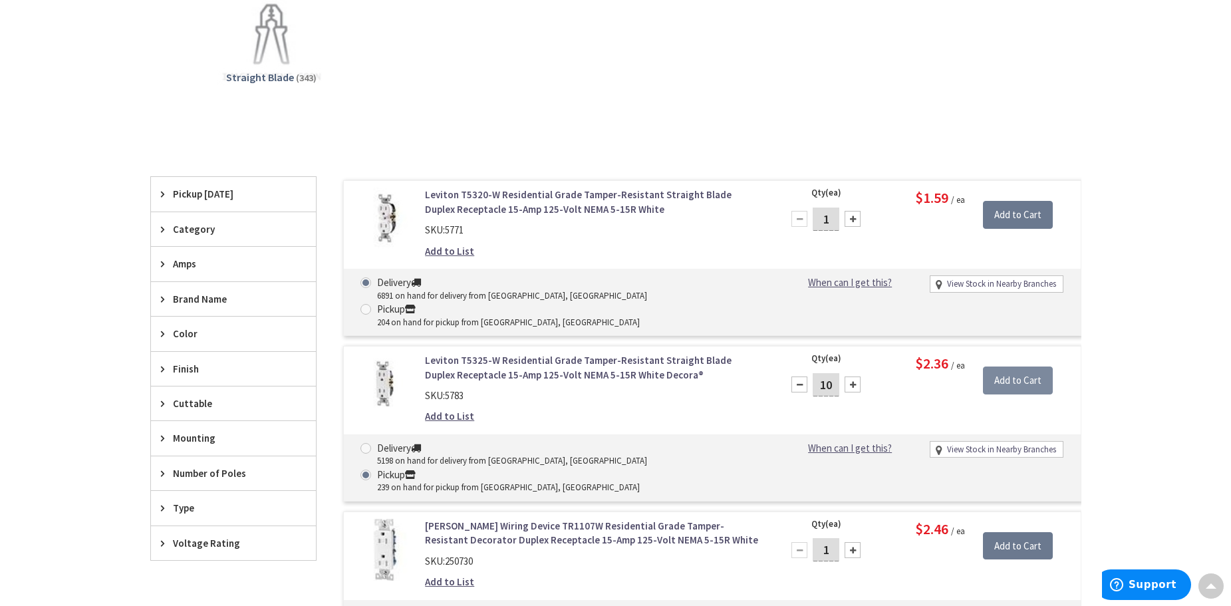
type input "10"
click at [1014, 366] on input "Add to Cart" at bounding box center [1018, 380] width 70 height 28
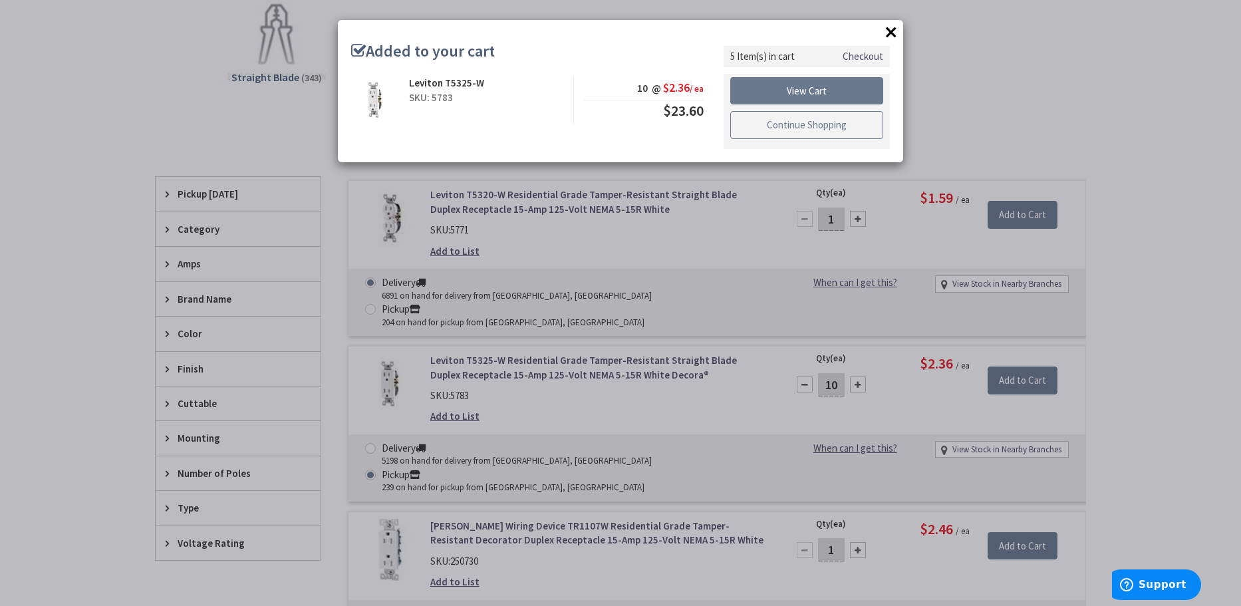
click at [777, 117] on link "Continue Shopping" at bounding box center [806, 125] width 153 height 28
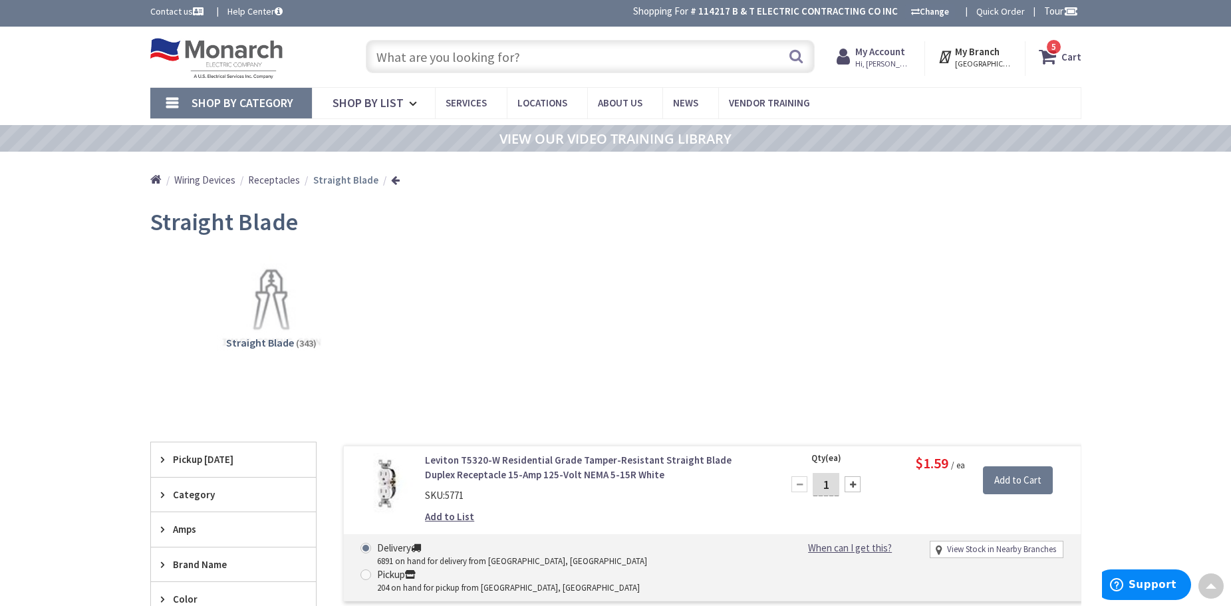
scroll to position [0, 0]
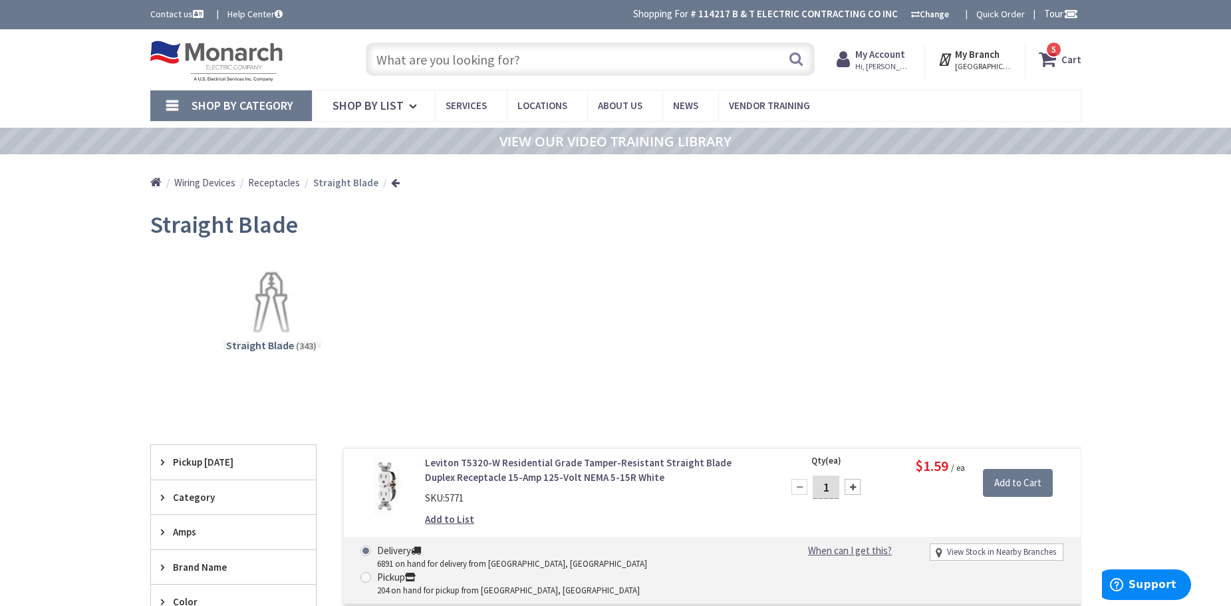
click at [174, 102] on link "Shop By Category" at bounding box center [231, 105] width 162 height 31
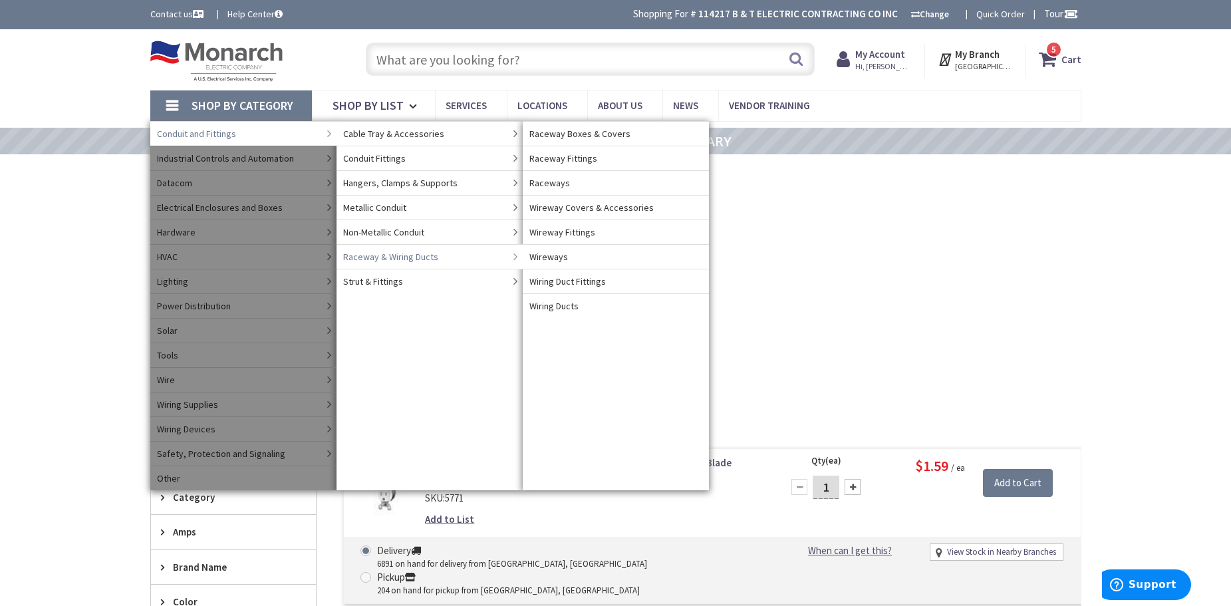
drag, startPoint x: 412, startPoint y: 258, endPoint x: 365, endPoint y: 299, distance: 62.7
click at [365, 299] on ul "Cable Tray & Accessories Cable Trays Cable Tray Fittings & Accessories Cable Tr…" at bounding box center [430, 305] width 186 height 369
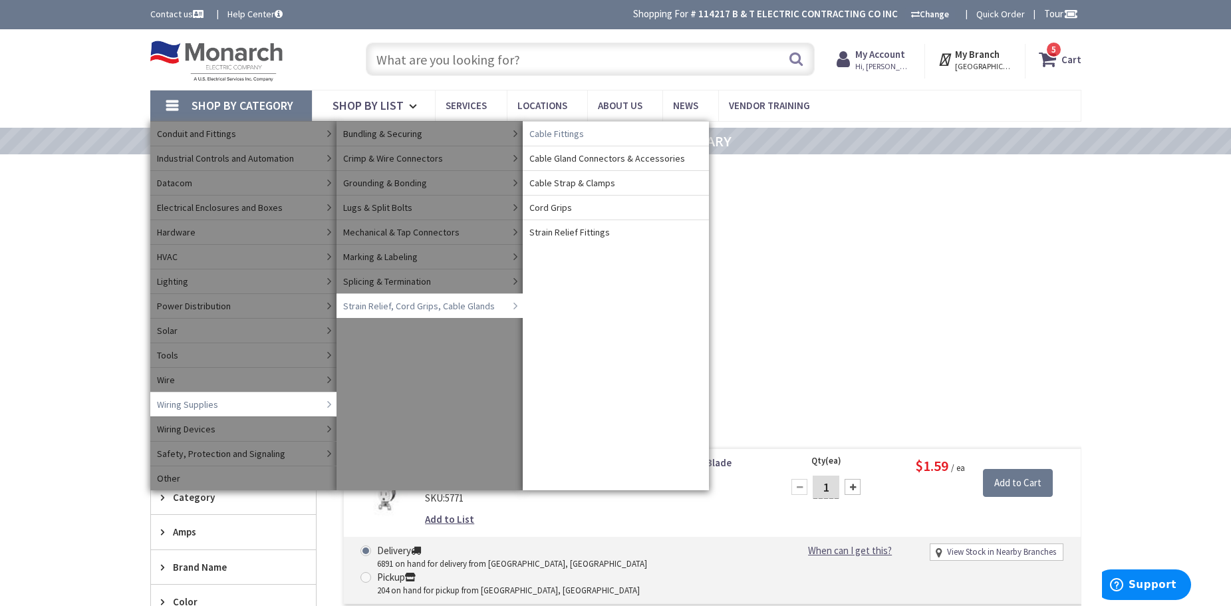
click at [568, 128] on span "Cable Fittings" at bounding box center [556, 133] width 55 height 13
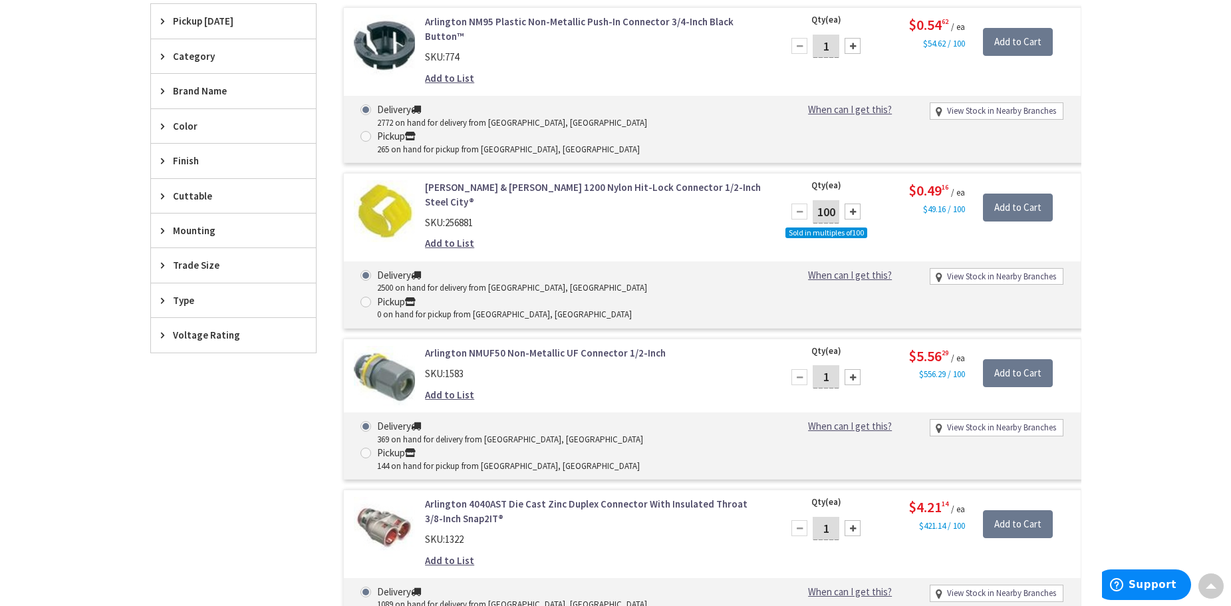
scroll to position [266, 0]
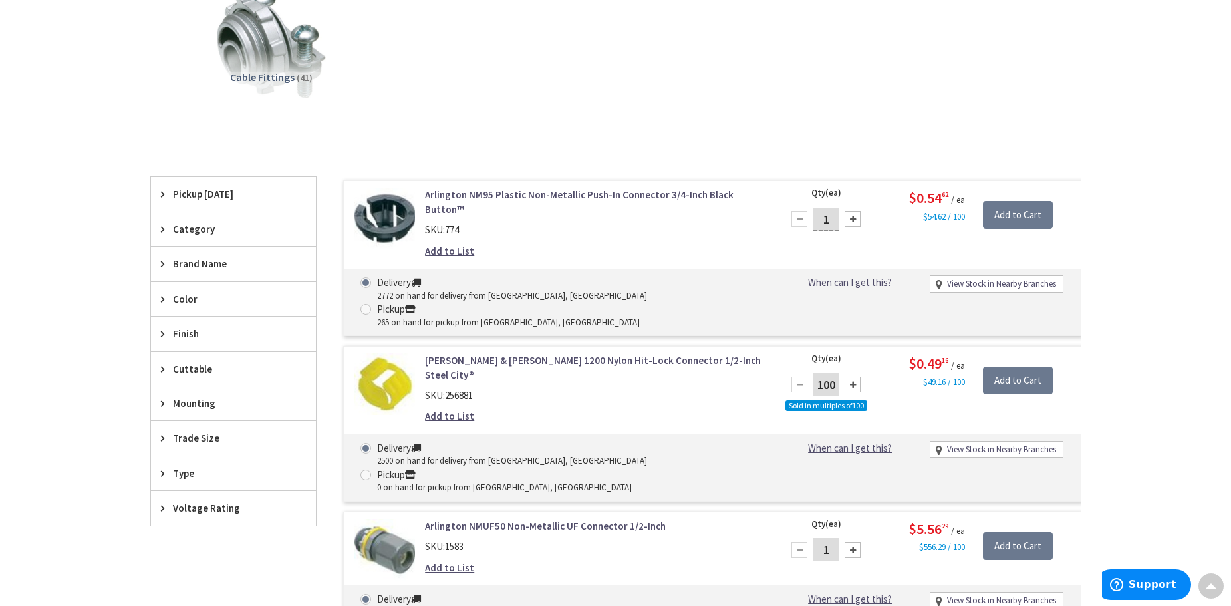
click at [208, 430] on div "Trade Size" at bounding box center [233, 438] width 165 height 34
click at [213, 490] on span "3/4 Inch" at bounding box center [233, 487] width 165 height 23
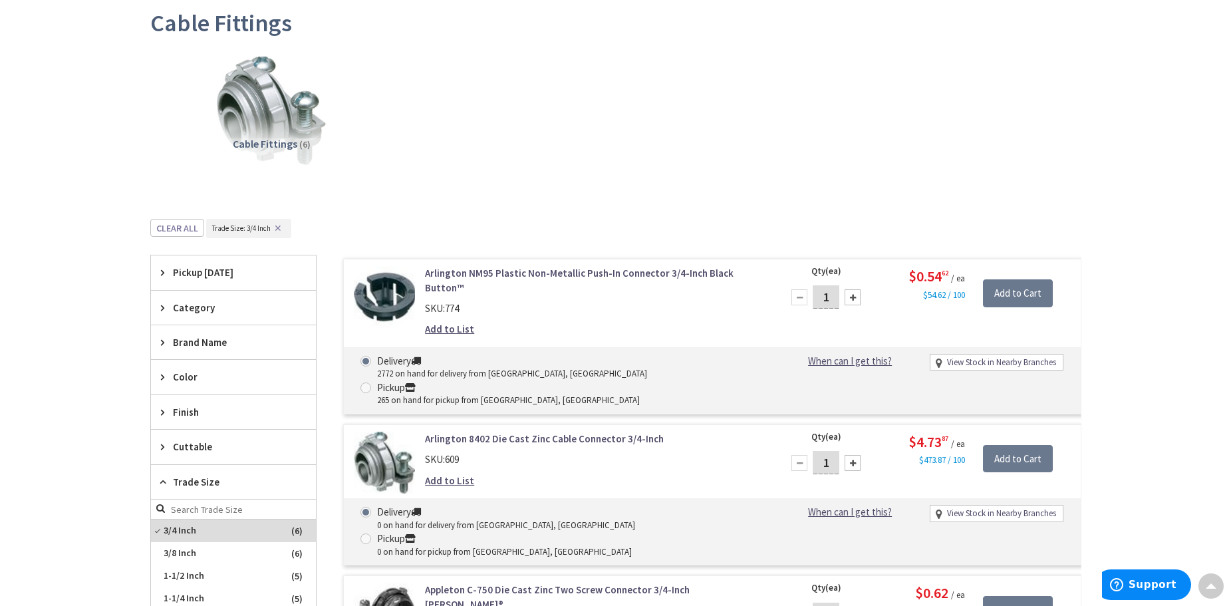
scroll to position [0, 0]
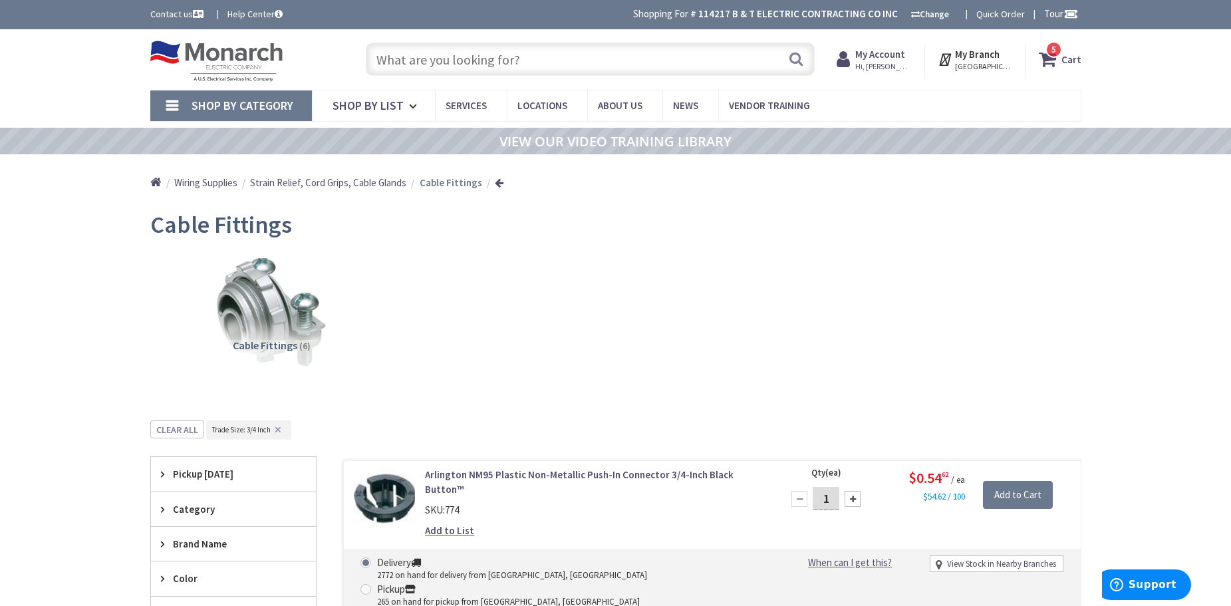
click at [508, 54] on input "text" at bounding box center [590, 59] width 449 height 33
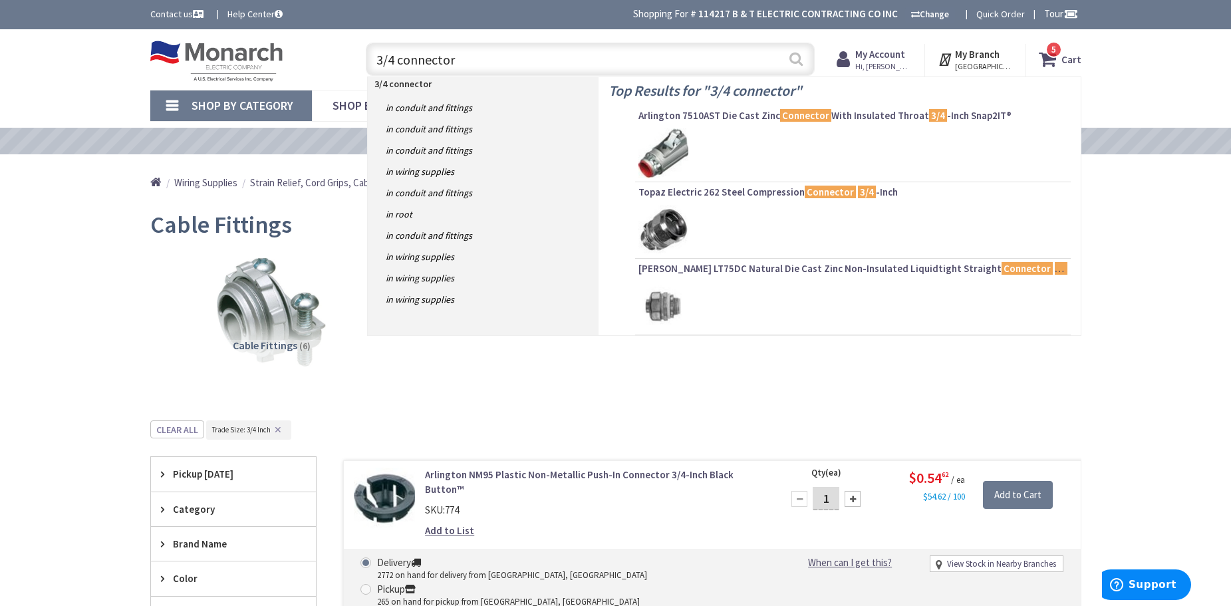
type input "3/4 connector"
click at [795, 53] on button "Search" at bounding box center [795, 59] width 17 height 30
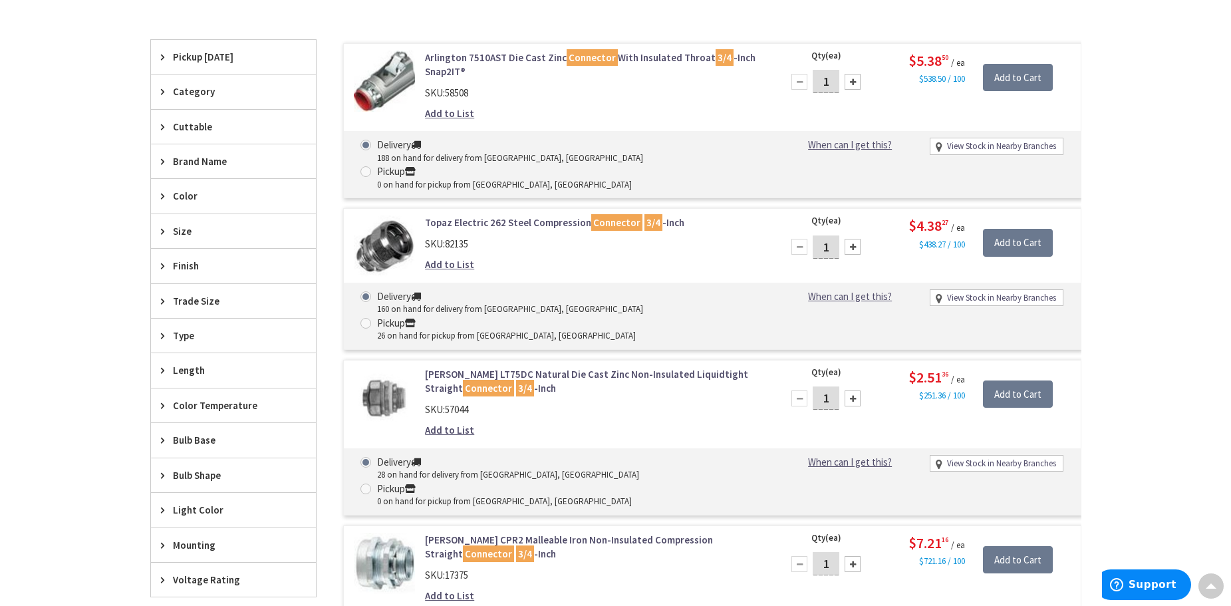
scroll to position [16, 0]
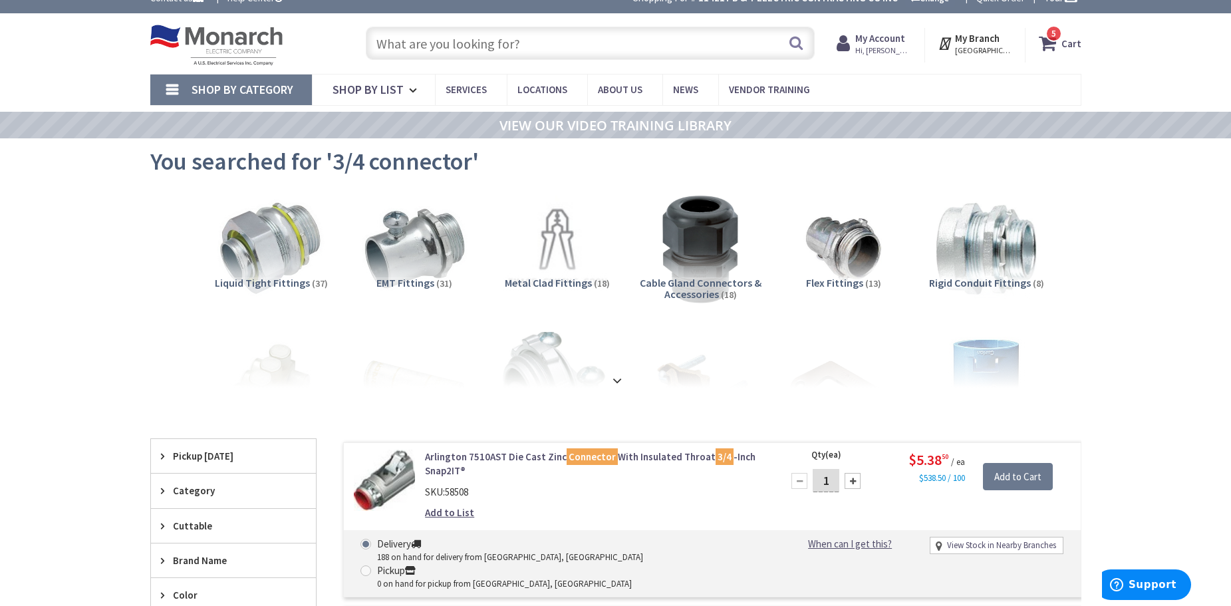
click at [235, 457] on span "Pickup [DATE]" at bounding box center [227, 456] width 108 height 14
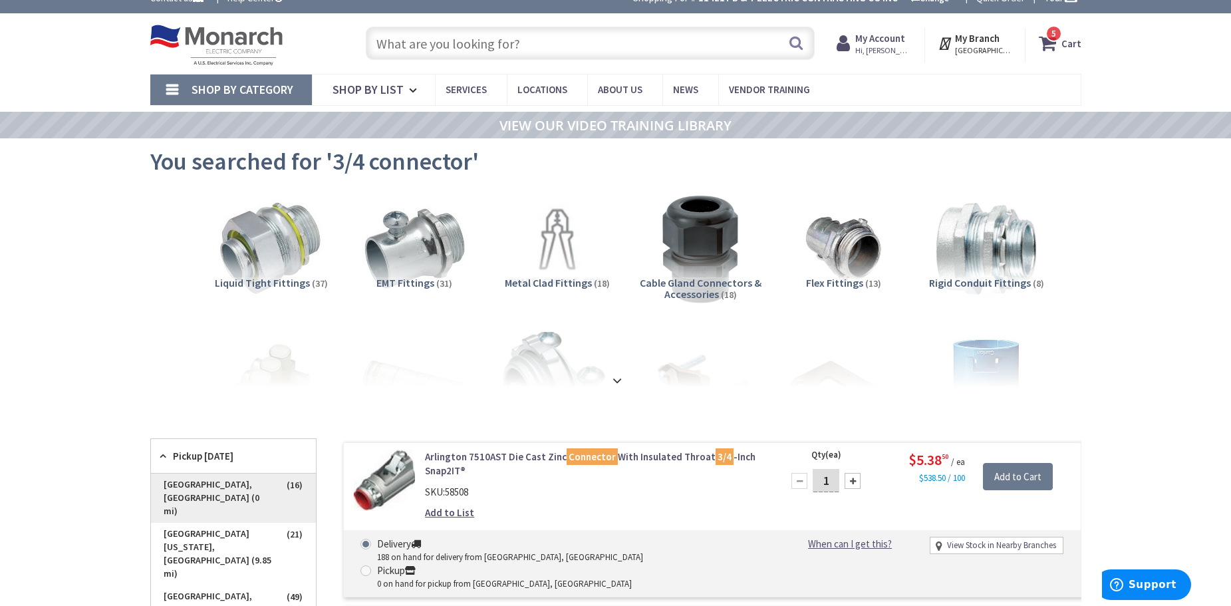
click at [238, 478] on span "[GEOGRAPHIC_DATA], [GEOGRAPHIC_DATA] (0 mi)" at bounding box center [233, 498] width 165 height 49
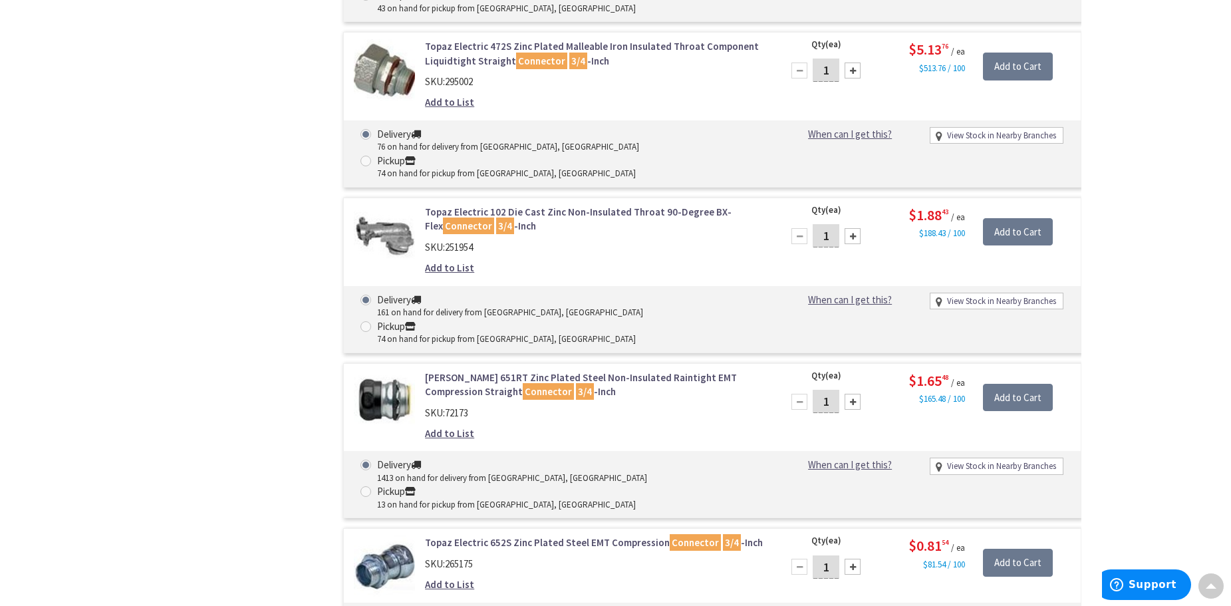
scroll to position [2144, 0]
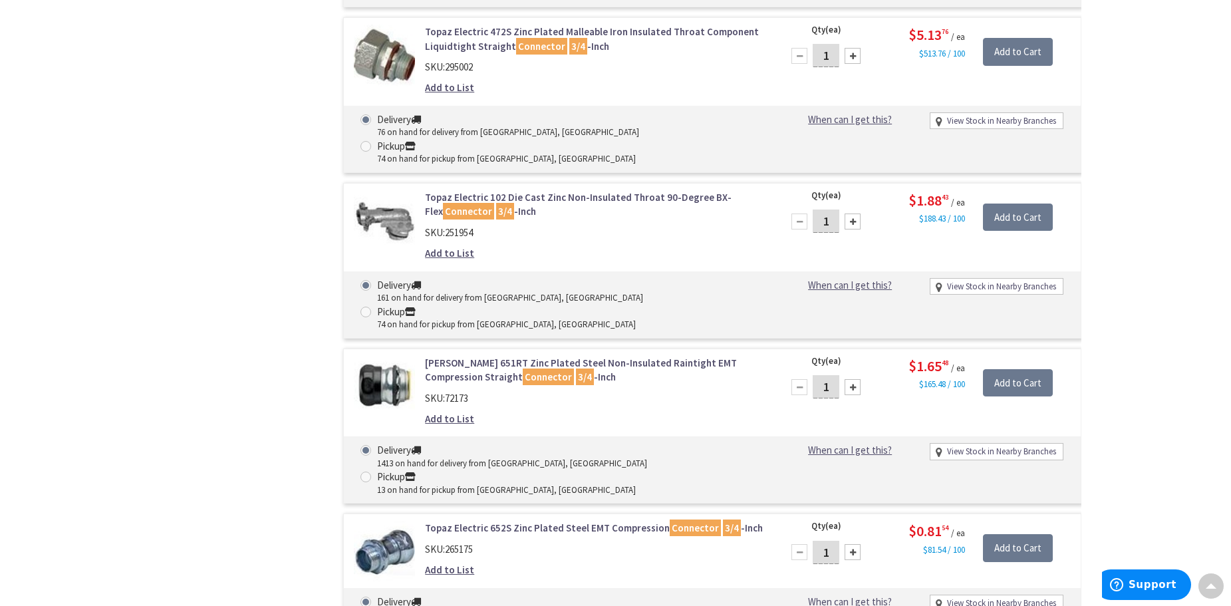
radio input "true"
type input "2"
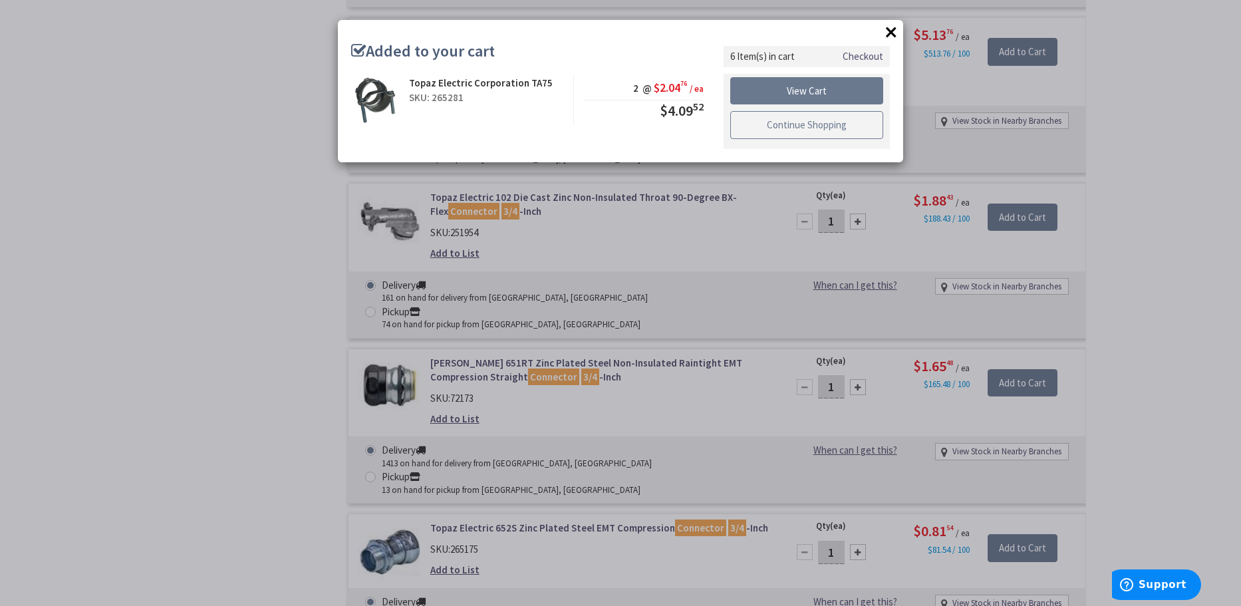
click at [805, 124] on link "Continue Shopping" at bounding box center [806, 125] width 153 height 28
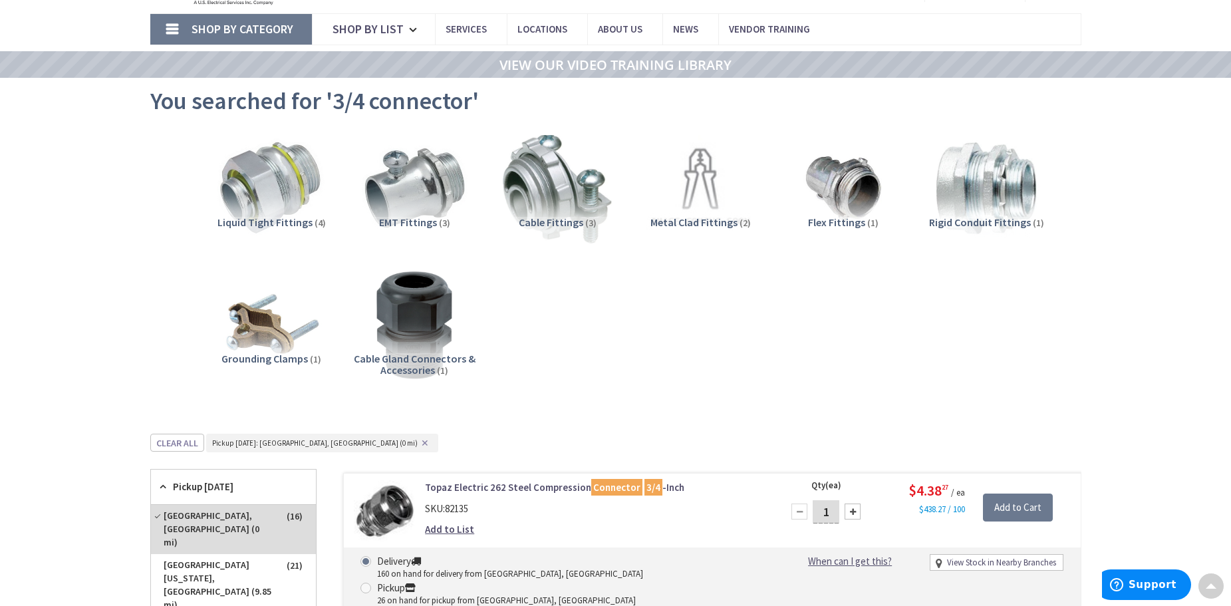
scroll to position [0, 0]
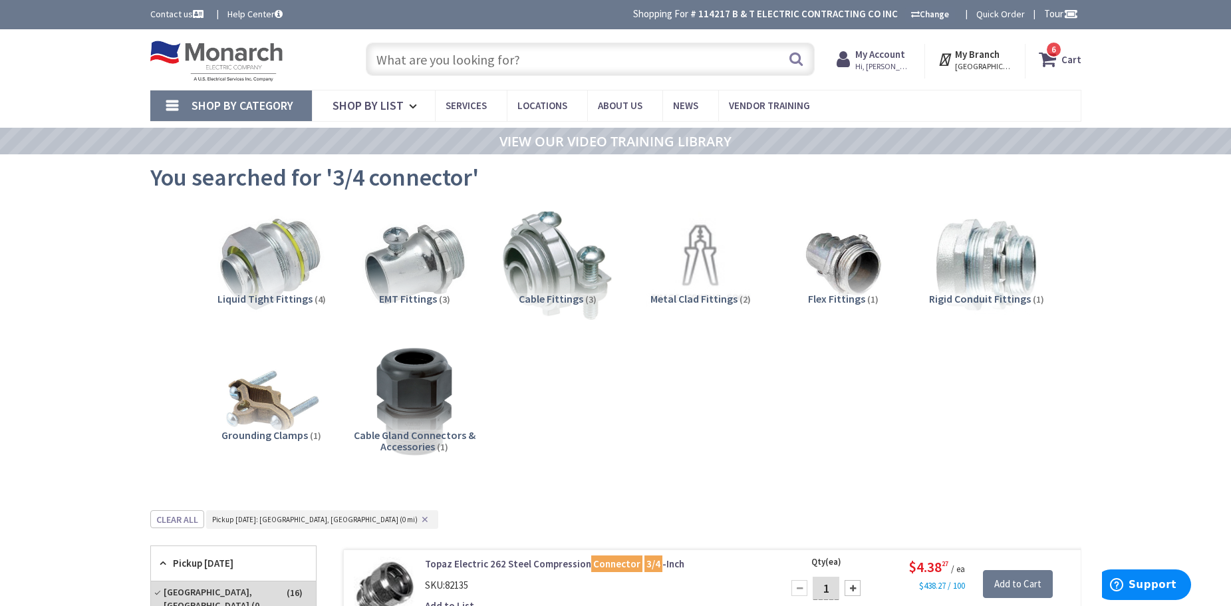
click at [591, 59] on input "text" at bounding box center [590, 59] width 449 height 33
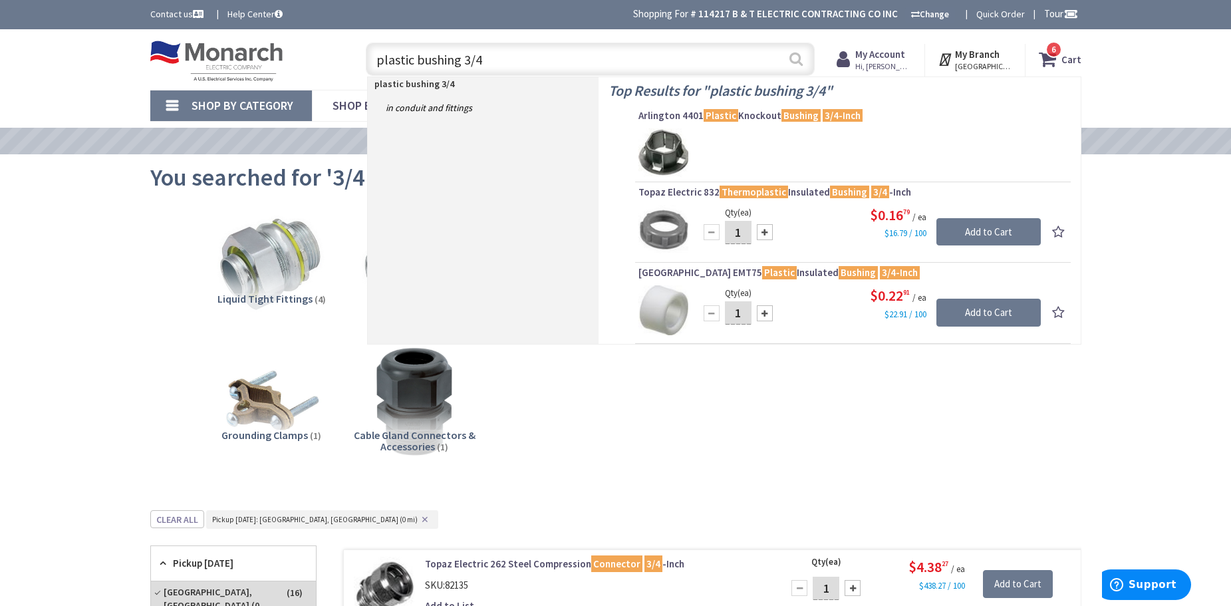
type input "plastic bushing 3/4"
click at [798, 59] on button "Search" at bounding box center [795, 59] width 17 height 30
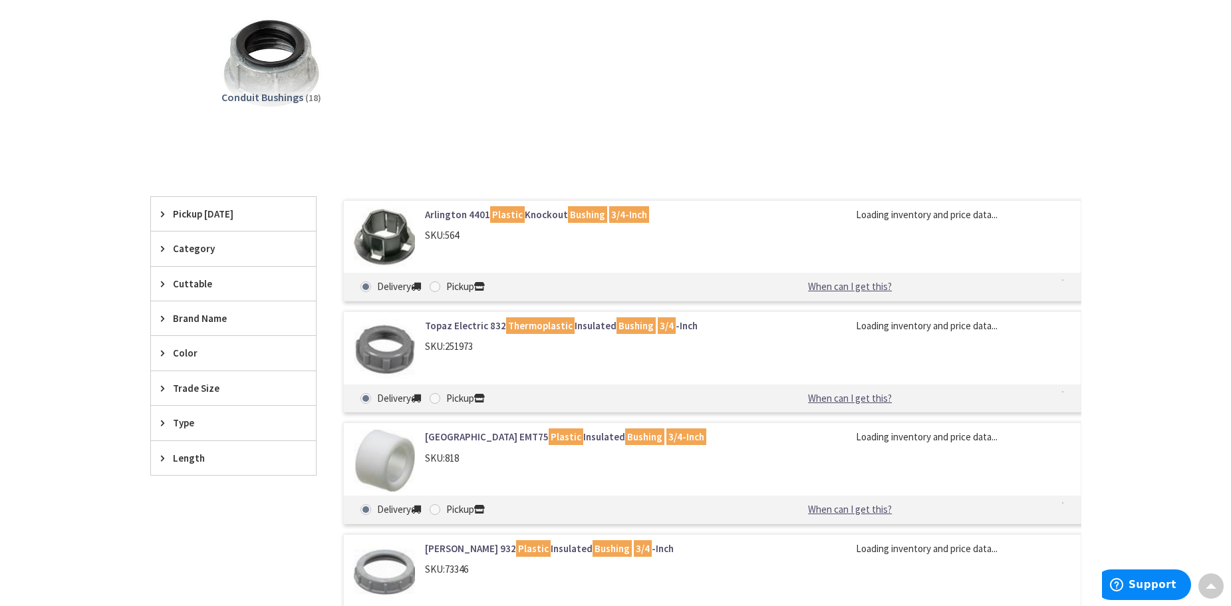
scroll to position [266, 0]
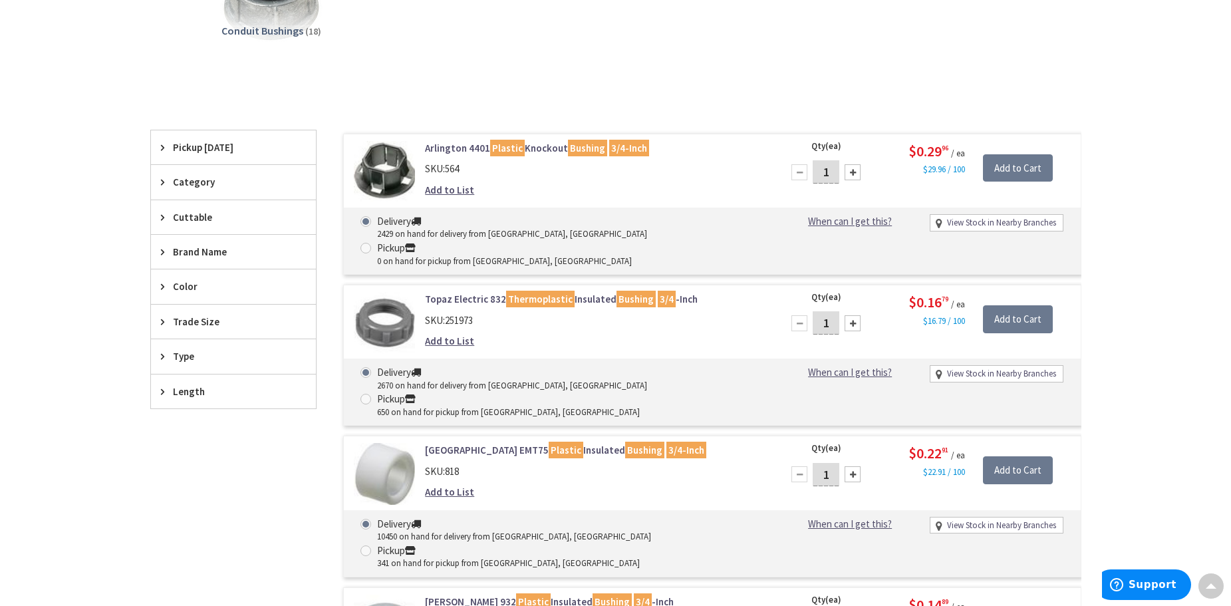
click at [371, 394] on span at bounding box center [365, 399] width 11 height 11
click at [372, 394] on input "Pickup 650 on hand for pickup from [GEOGRAPHIC_DATA], [GEOGRAPHIC_DATA]" at bounding box center [368, 398] width 9 height 9
radio input "true"
click at [859, 315] on div at bounding box center [853, 323] width 16 height 16
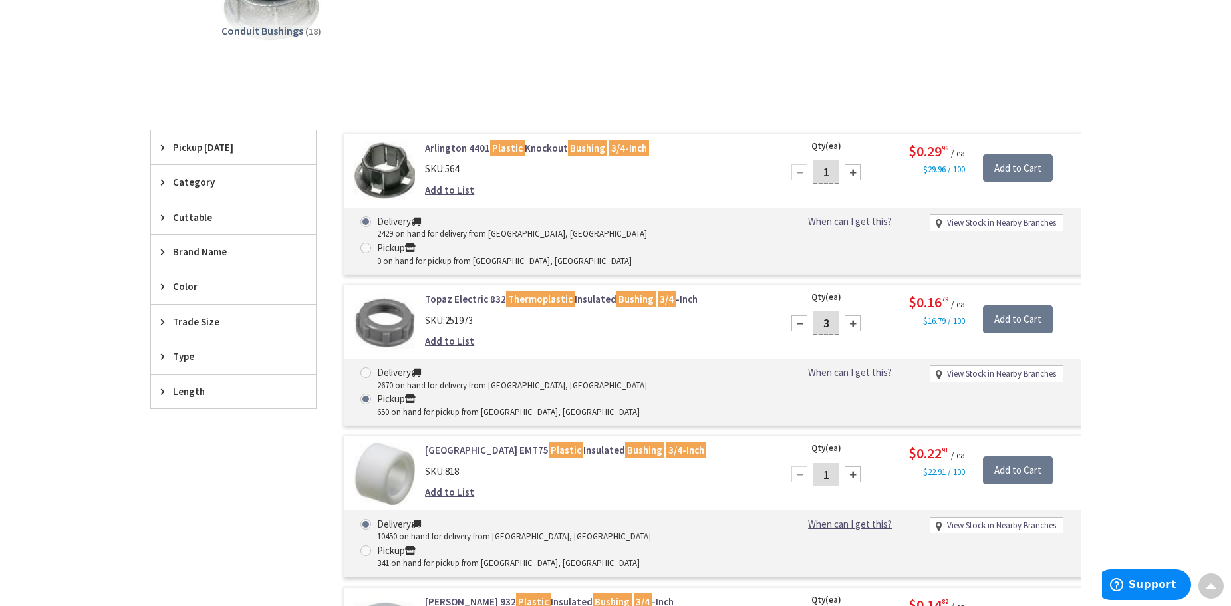
click at [801, 315] on div at bounding box center [799, 323] width 16 height 16
type input "2"
click at [1006, 305] on input "Add to Cart" at bounding box center [1018, 319] width 70 height 28
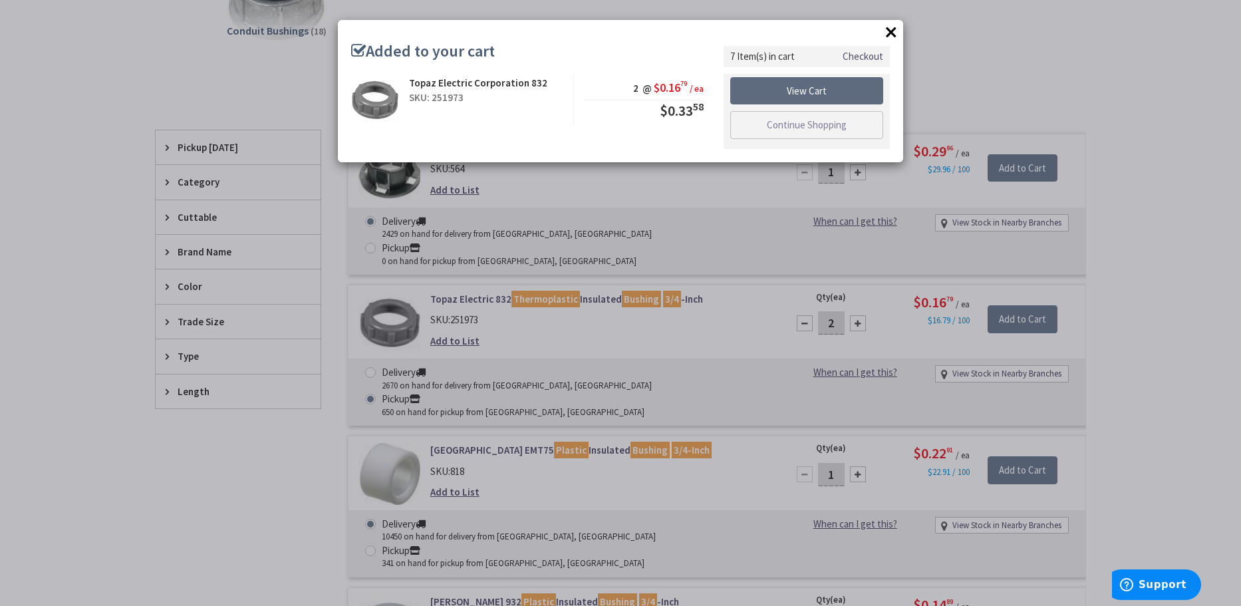
click at [822, 90] on link "View Cart" at bounding box center [806, 91] width 153 height 28
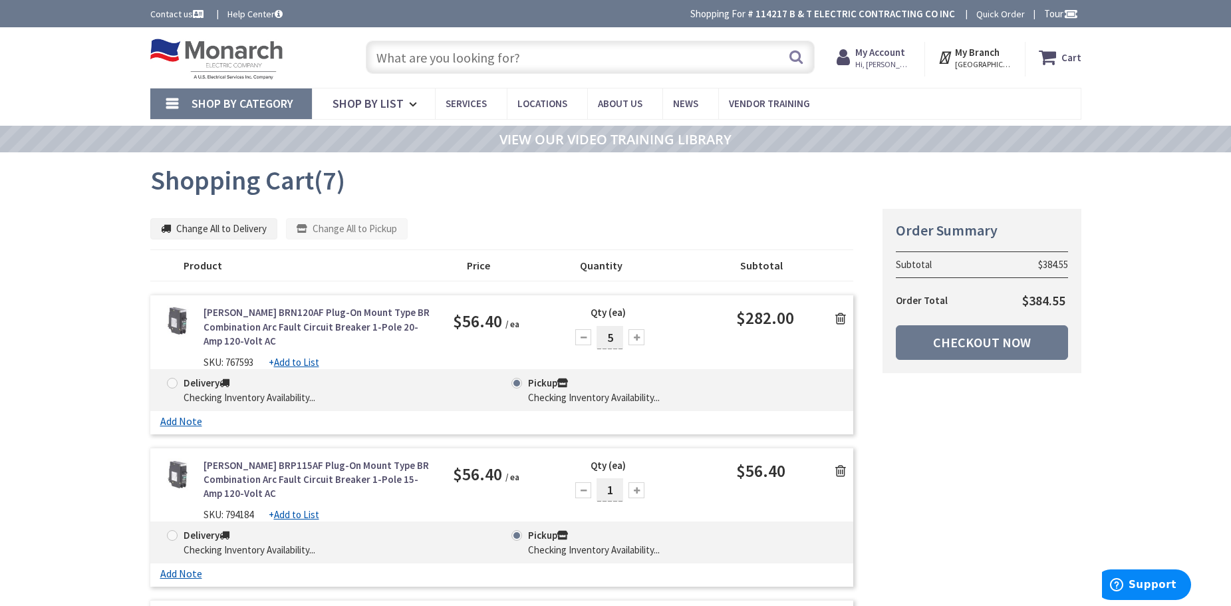
drag, startPoint x: 0, startPoint y: 0, endPoint x: 966, endPoint y: 456, distance: 1068.6
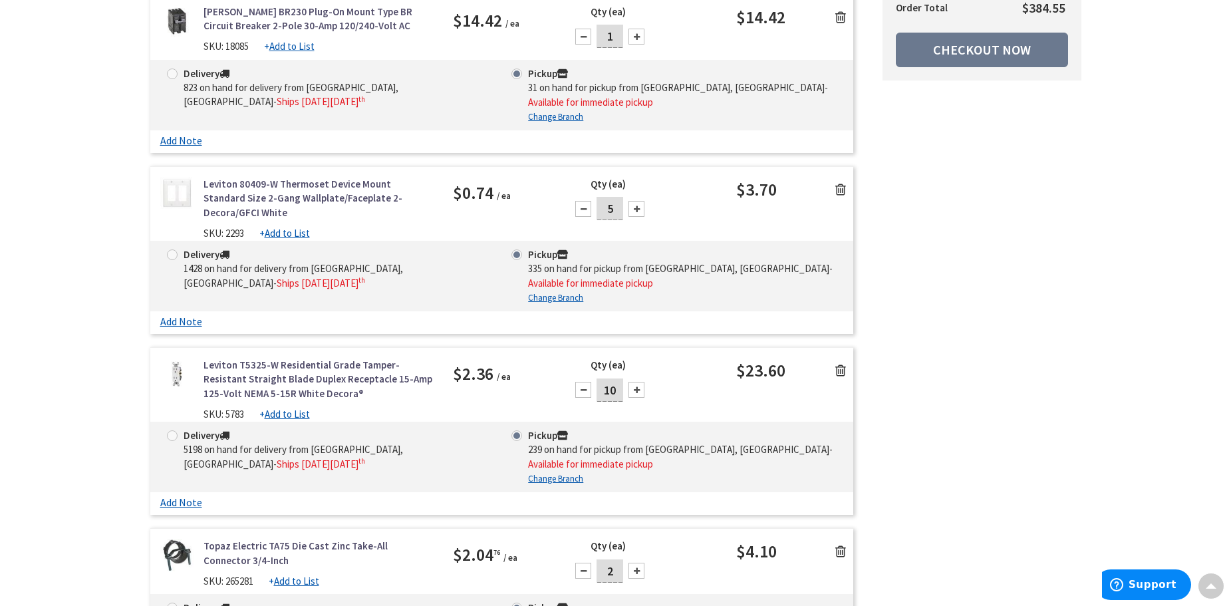
scroll to position [333, 0]
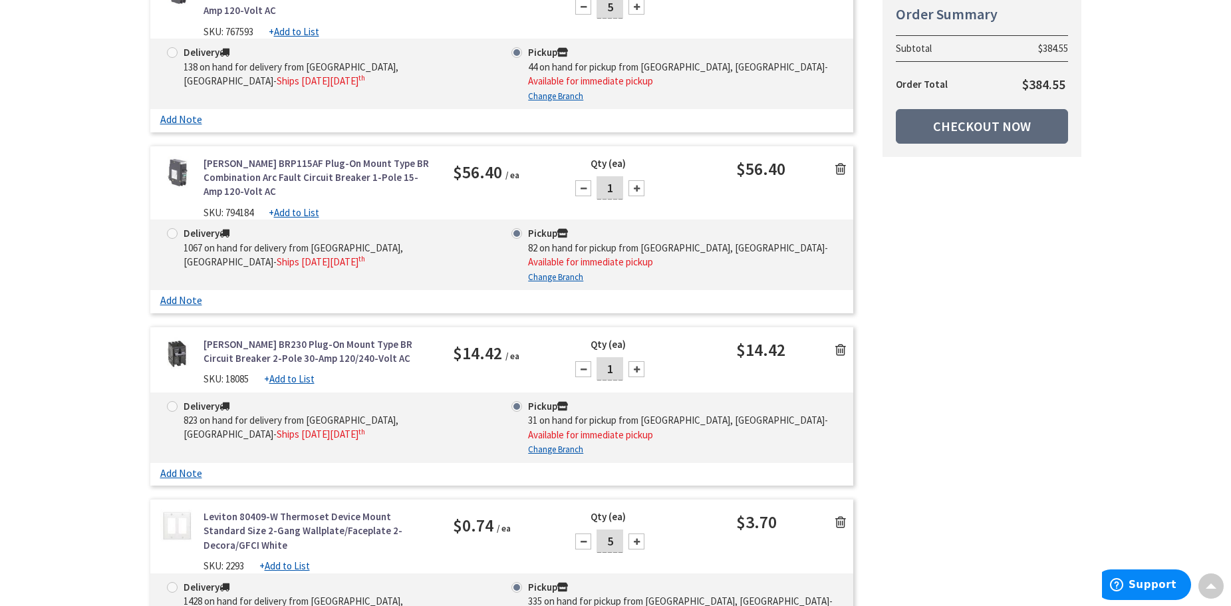
click at [943, 133] on link "Checkout Now" at bounding box center [982, 126] width 172 height 35
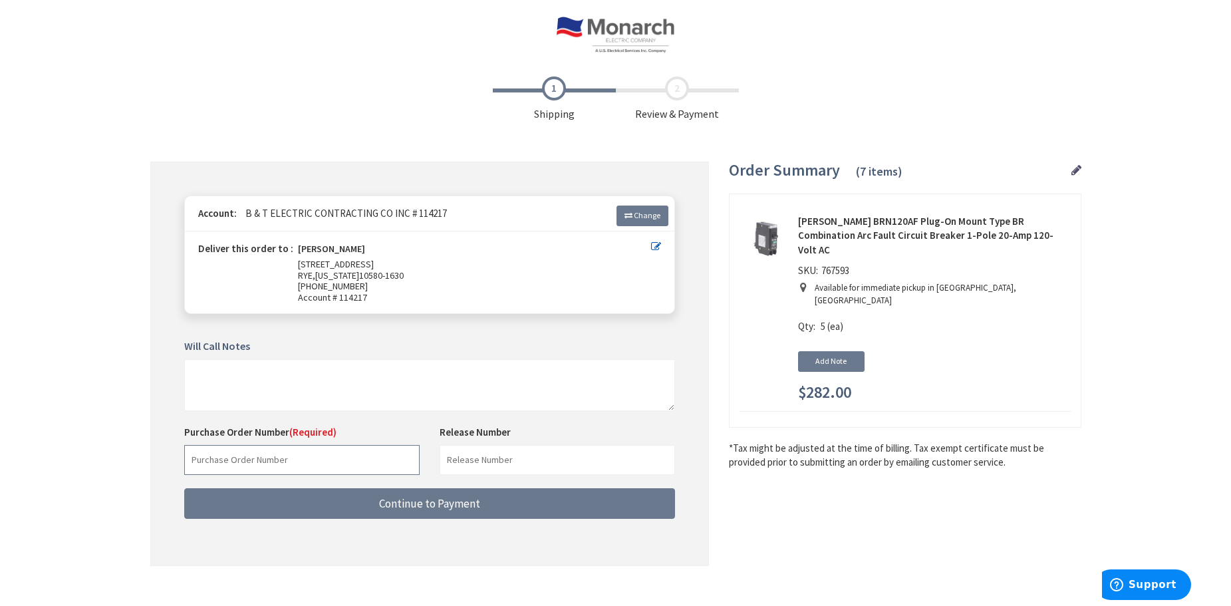
click at [297, 460] on input "text" at bounding box center [301, 460] width 235 height 30
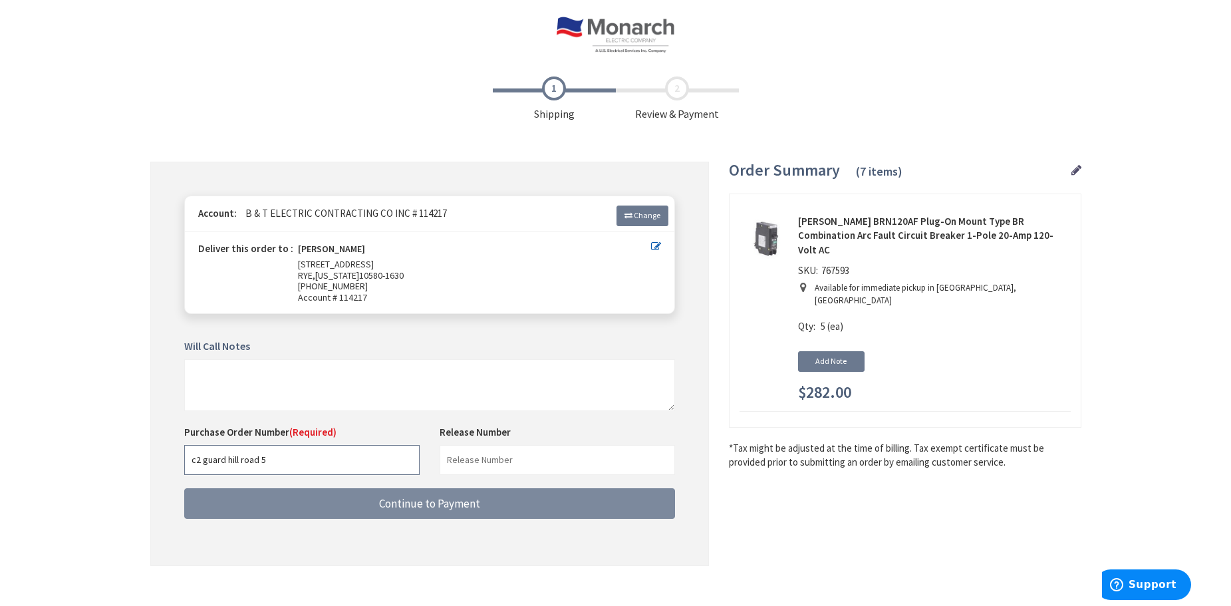
type input "c2 guard hill road 5"
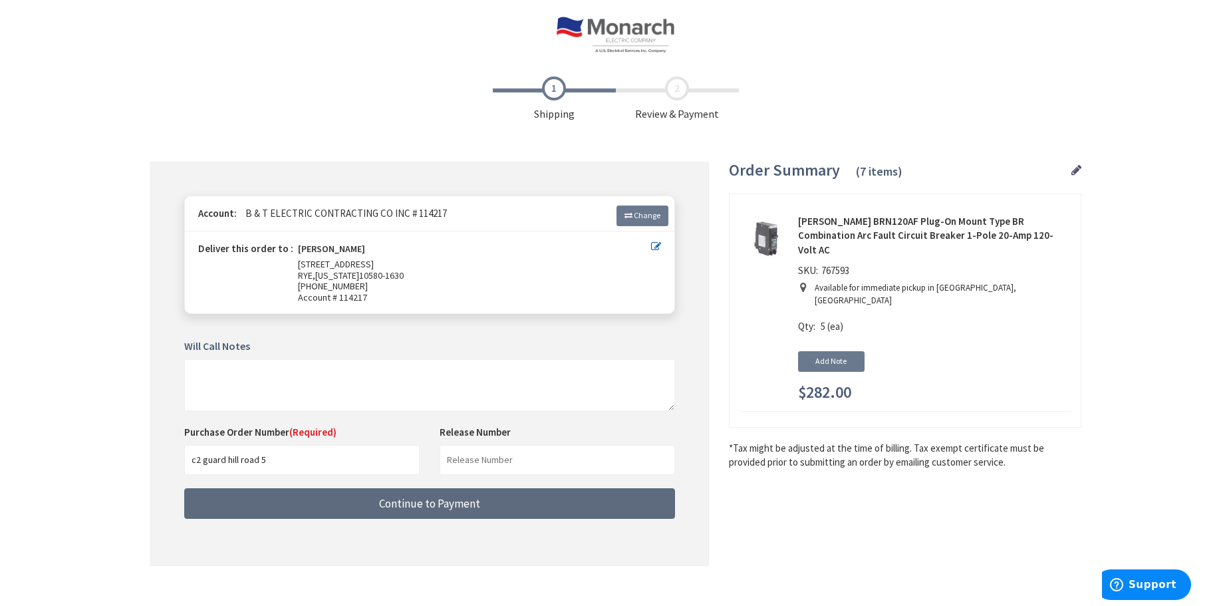
click at [421, 503] on span "Continue to Payment" at bounding box center [429, 503] width 101 height 15
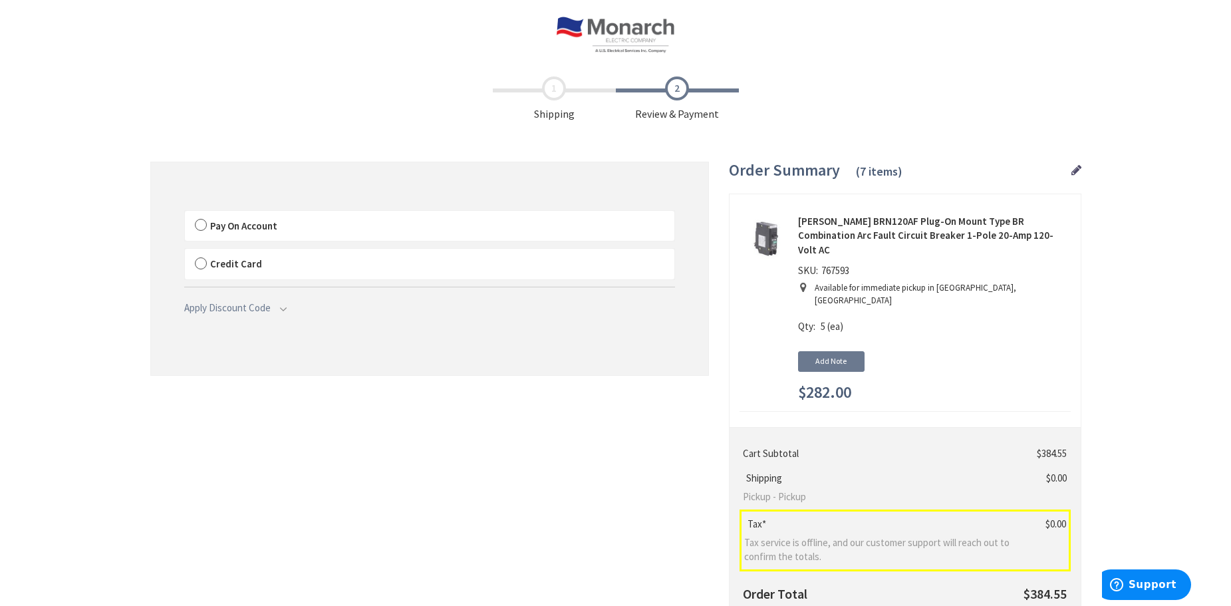
click at [206, 225] on label "Pay On Account" at bounding box center [429, 226] width 489 height 31
click at [185, 213] on input "Pay On Account" at bounding box center [185, 213] width 0 height 0
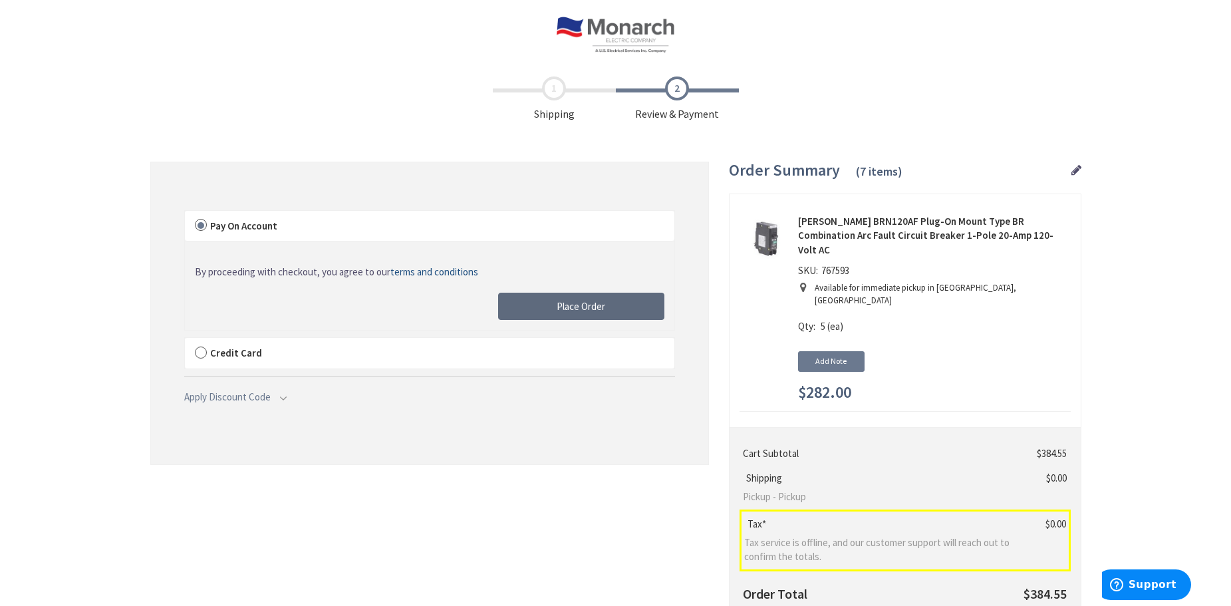
click at [563, 313] on button "Place Order" at bounding box center [581, 307] width 166 height 28
